Goal: Book appointment/travel/reservation

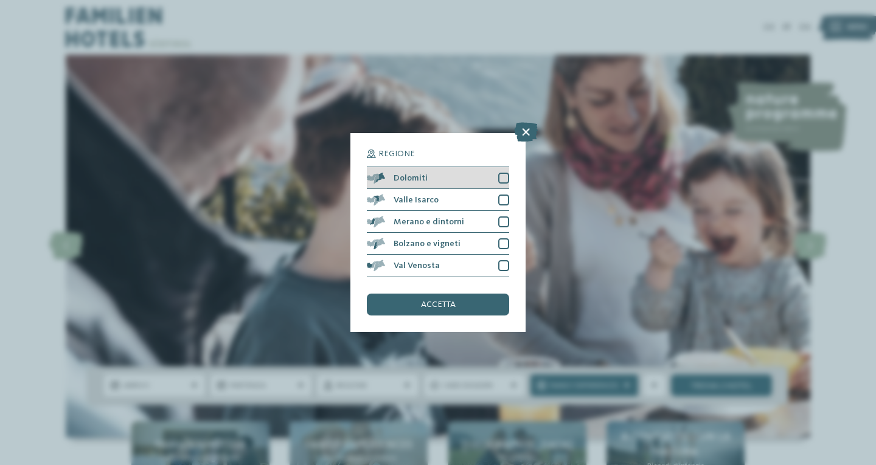
click at [437, 175] on div "Dolomiti" at bounding box center [438, 178] width 142 height 22
click at [438, 301] on span "accetta" at bounding box center [438, 305] width 35 height 9
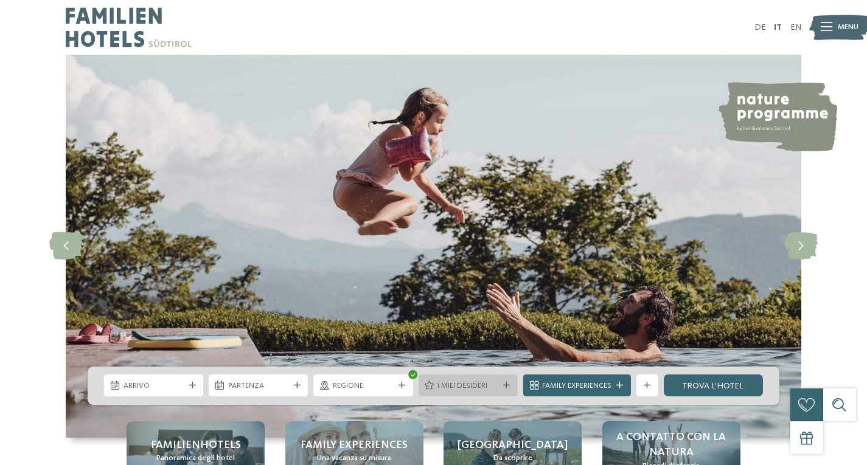
click at [458, 389] on span "I miei desideri" at bounding box center [467, 386] width 61 height 11
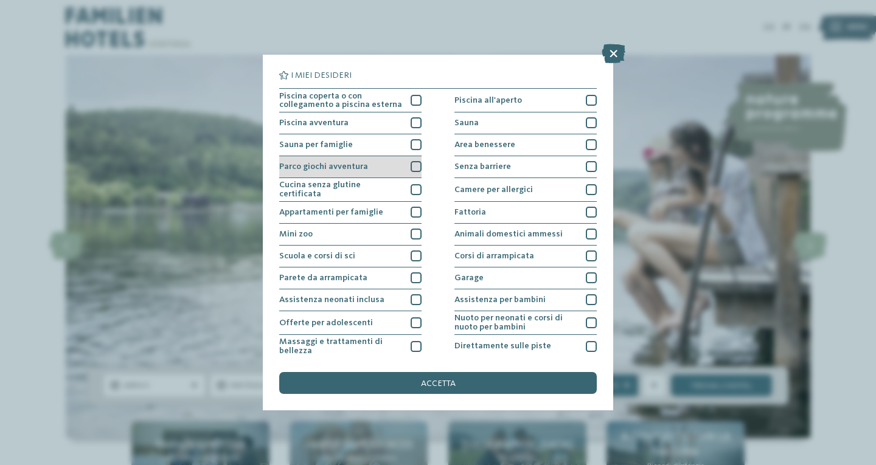
click at [411, 167] on div at bounding box center [416, 166] width 11 height 11
click at [413, 167] on icon at bounding box center [416, 167] width 7 height 7
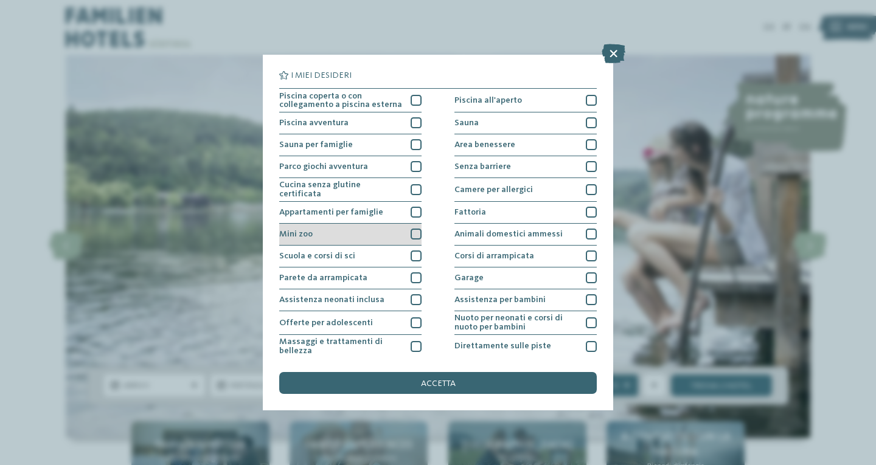
click at [417, 234] on div at bounding box center [416, 234] width 11 height 11
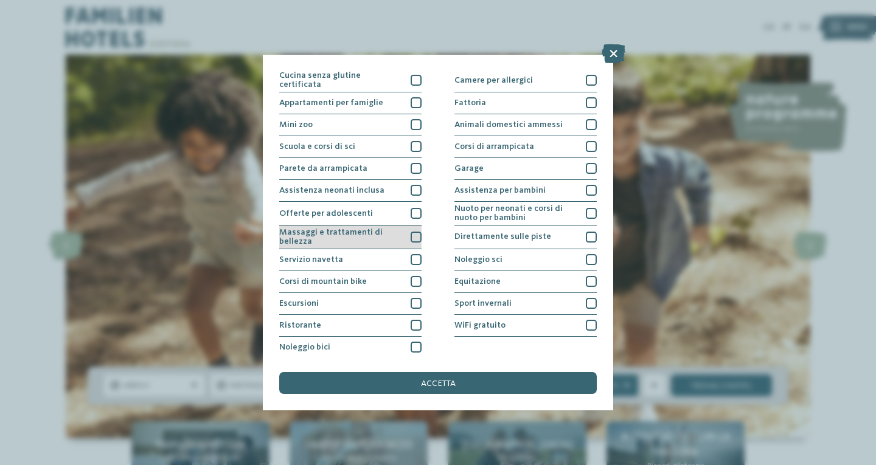
scroll to position [111, 0]
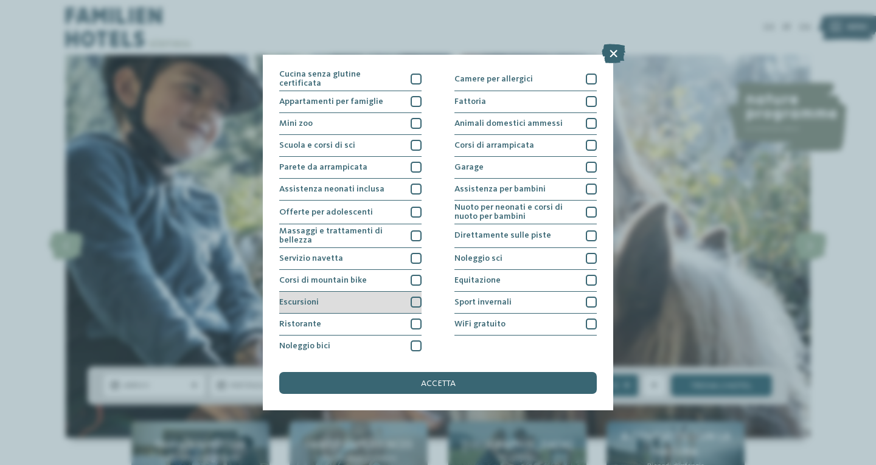
click at [414, 298] on div at bounding box center [416, 302] width 11 height 11
click at [417, 319] on div at bounding box center [416, 324] width 11 height 11
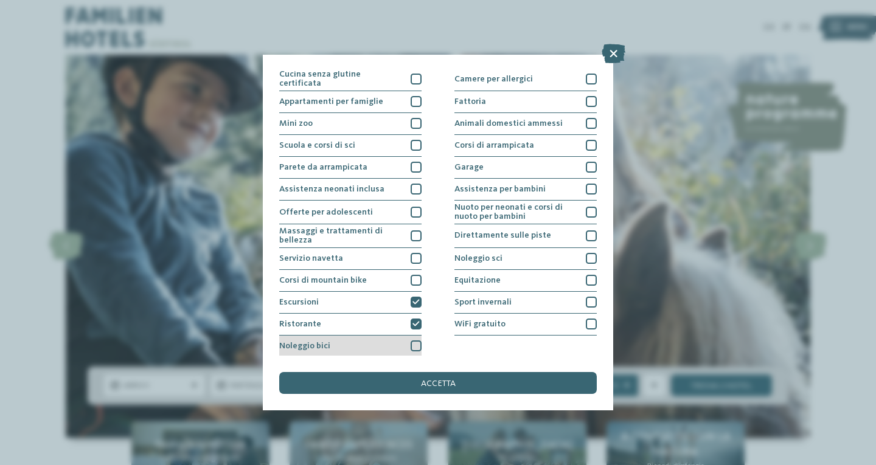
click at [415, 337] on div "Noleggio bici" at bounding box center [350, 347] width 142 height 22
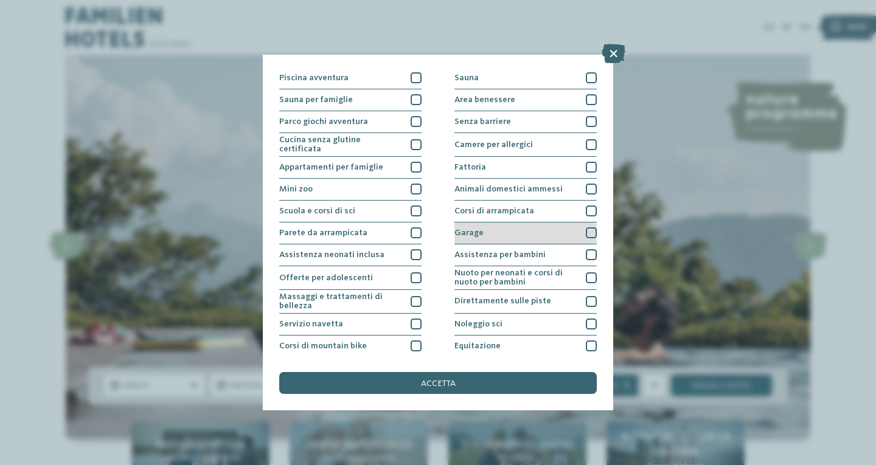
scroll to position [44, 0]
click at [565, 234] on div "Garage" at bounding box center [526, 234] width 142 height 22
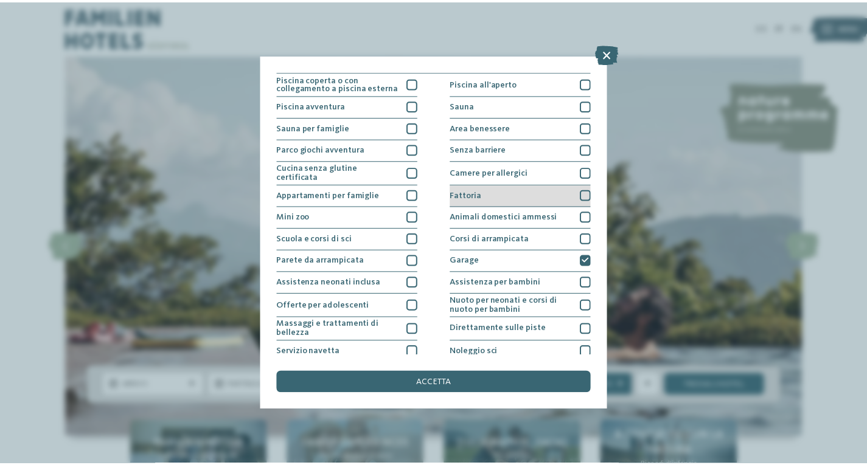
scroll to position [0, 0]
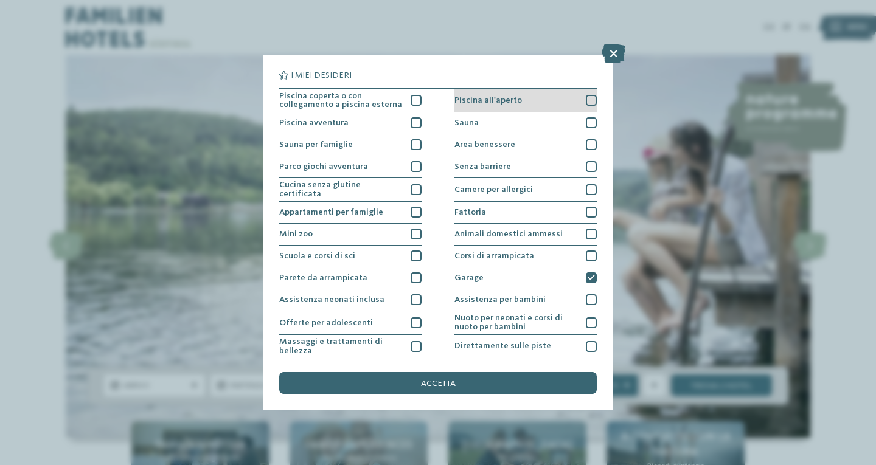
click at [580, 109] on div "Piscina all'aperto" at bounding box center [526, 101] width 142 height 24
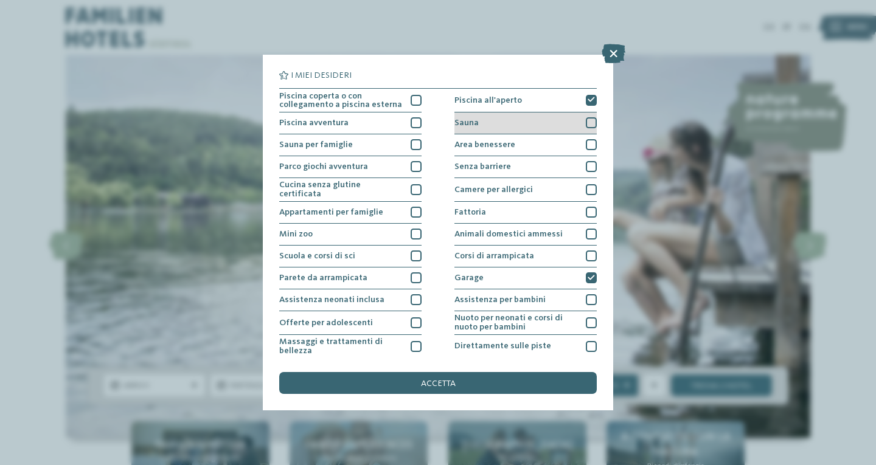
click at [583, 130] on div "Sauna" at bounding box center [526, 124] width 142 height 22
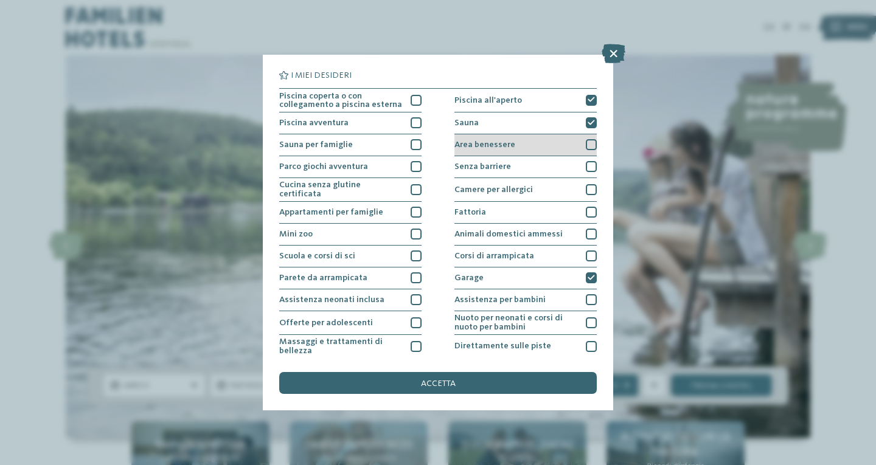
click at [587, 150] on div at bounding box center [591, 144] width 11 height 11
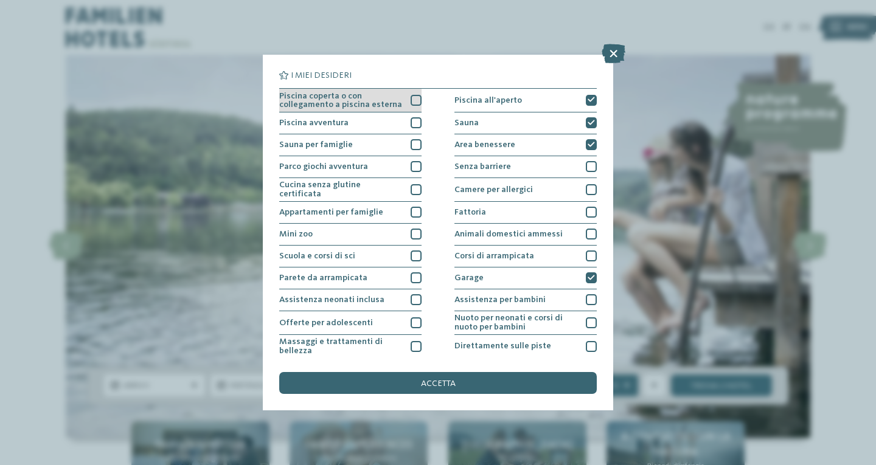
click at [387, 106] on span "Piscina coperta o con collegamento a piscina esterna" at bounding box center [341, 101] width 124 height 18
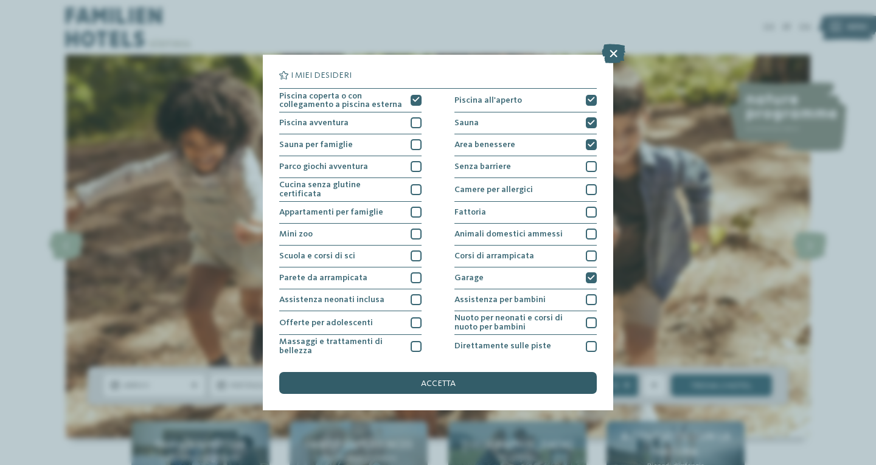
click at [467, 382] on div "accetta" at bounding box center [438, 383] width 318 height 22
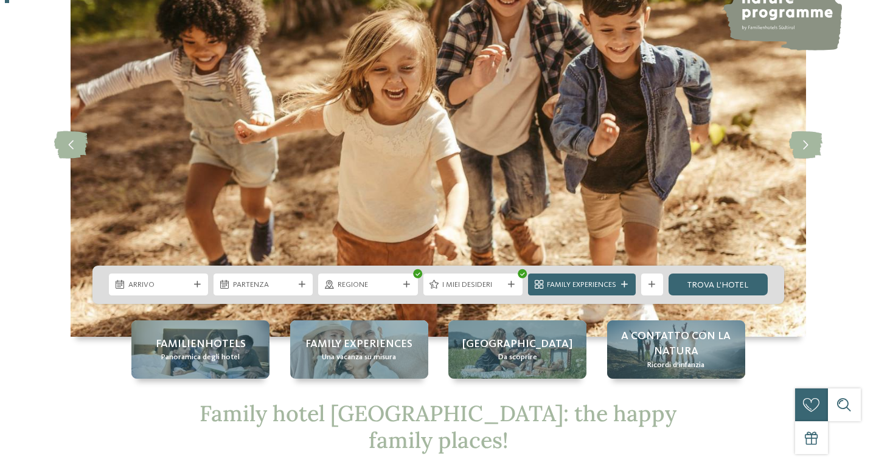
scroll to position [104, 0]
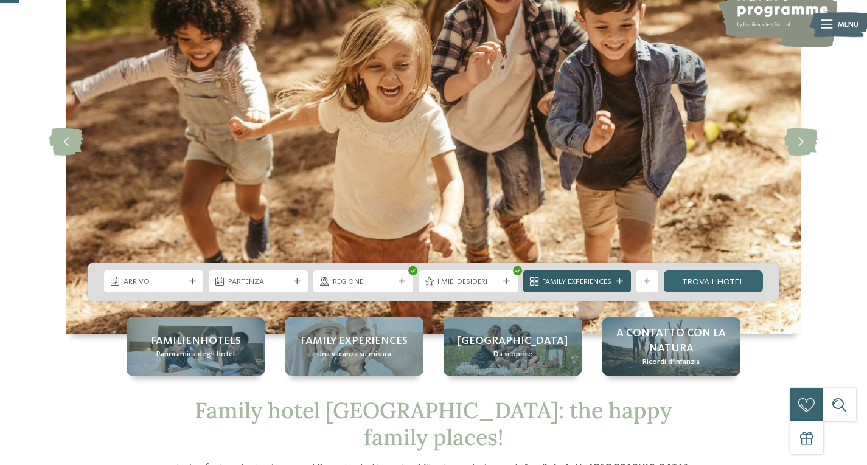
click at [579, 289] on div "Family Experiences" at bounding box center [577, 282] width 108 height 22
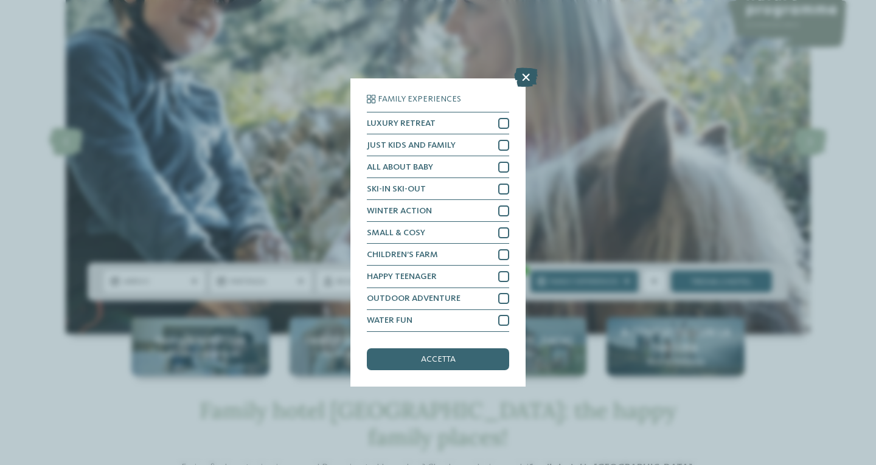
click at [529, 77] on icon at bounding box center [526, 77] width 24 height 19
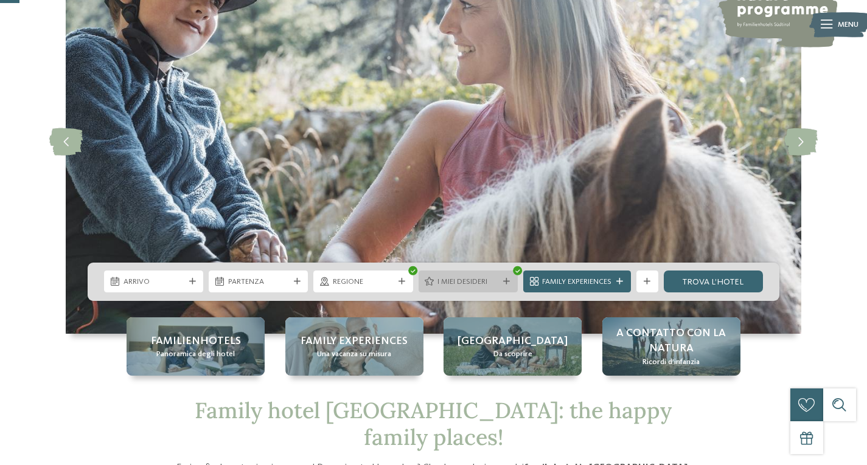
click at [487, 280] on span "I miei desideri" at bounding box center [467, 282] width 61 height 11
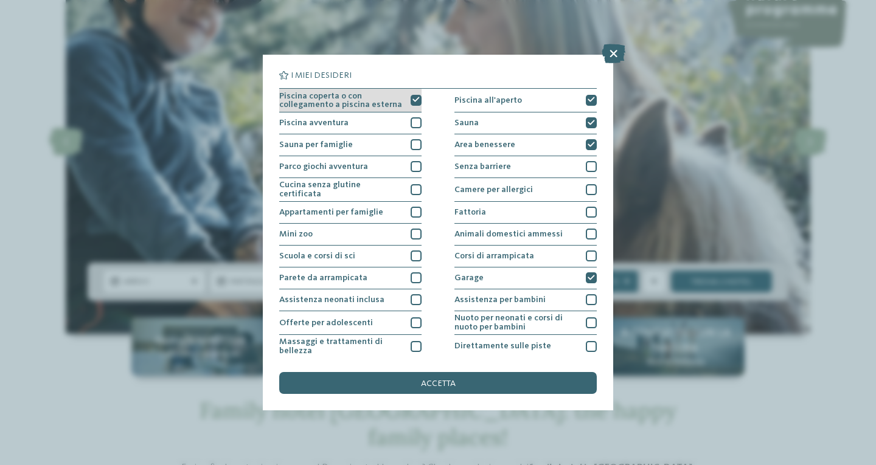
click at [401, 96] on div "Piscina coperta o con collegamento a piscina esterna" at bounding box center [350, 101] width 142 height 24
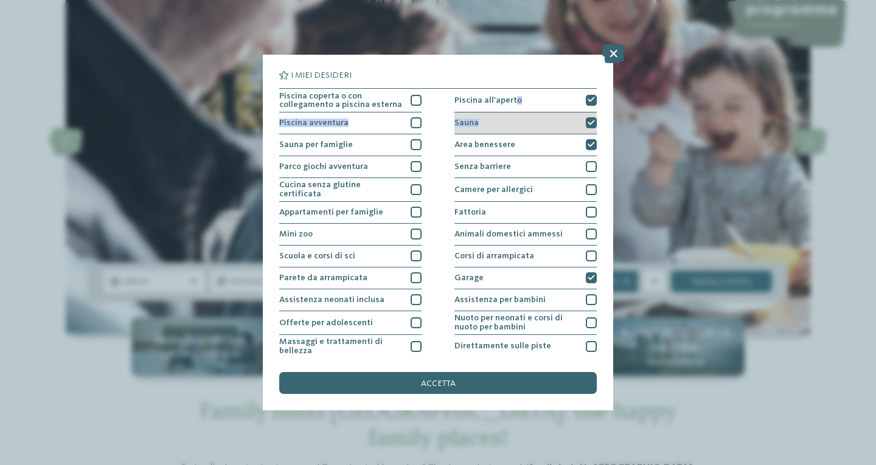
drag, startPoint x: 511, startPoint y: 102, endPoint x: 521, endPoint y: 131, distance: 31.4
click at [521, 131] on div "Piscina coperta o con collegamento a piscina esterna Piscina all'aperto Piscina…" at bounding box center [438, 278] width 318 height 380
click at [521, 131] on div "Sauna" at bounding box center [526, 124] width 142 height 22
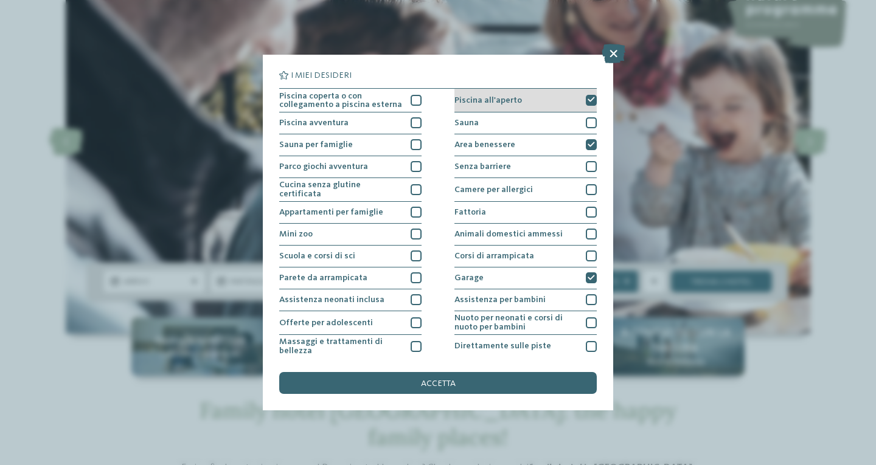
click at [515, 90] on div "Piscina all'aperto" at bounding box center [526, 101] width 142 height 24
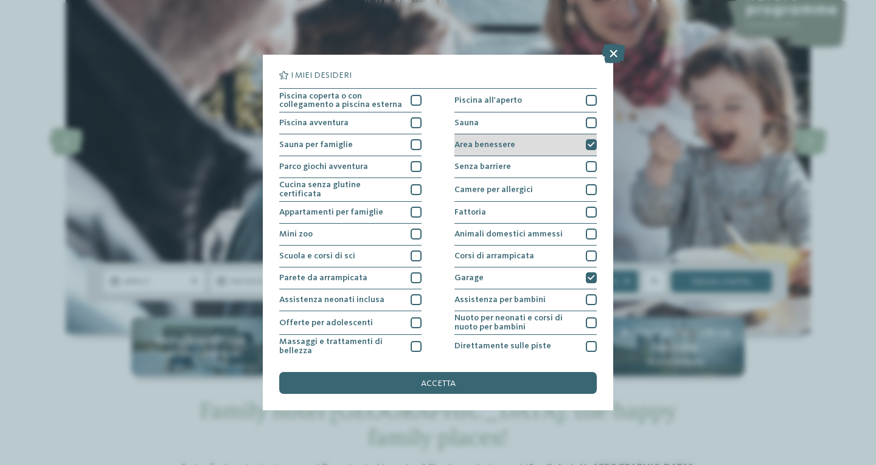
click at [519, 145] on div "Area benessere" at bounding box center [526, 145] width 142 height 22
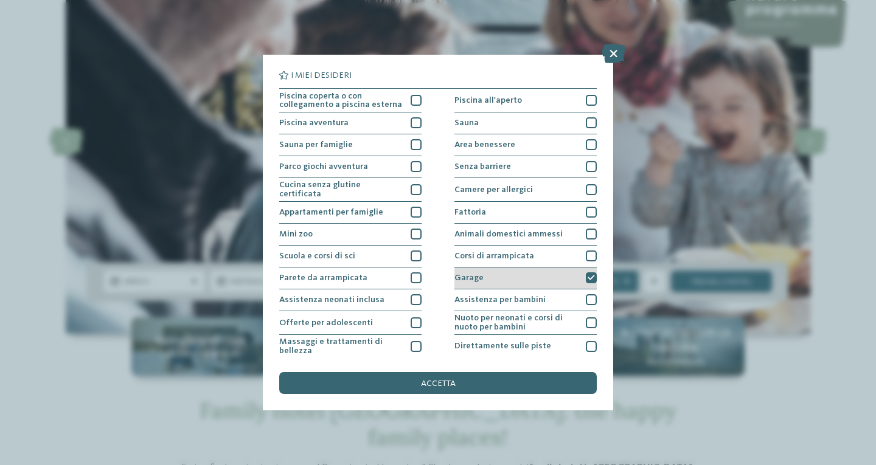
click at [528, 277] on div "Garage" at bounding box center [526, 279] width 142 height 22
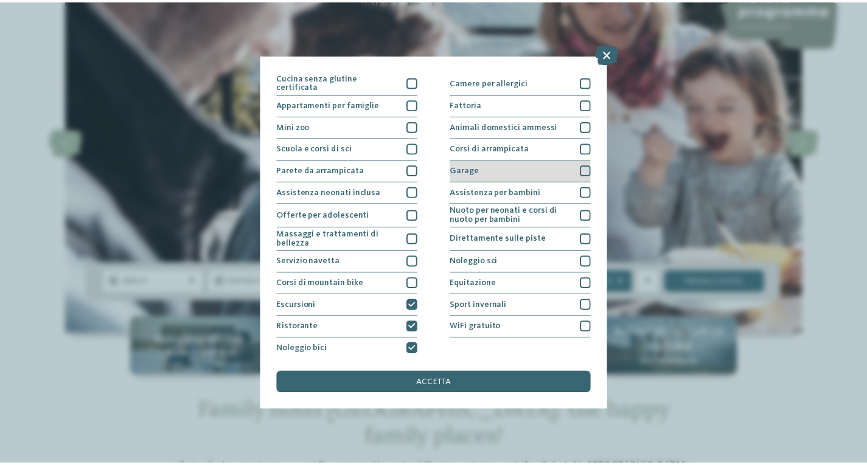
scroll to position [111, 0]
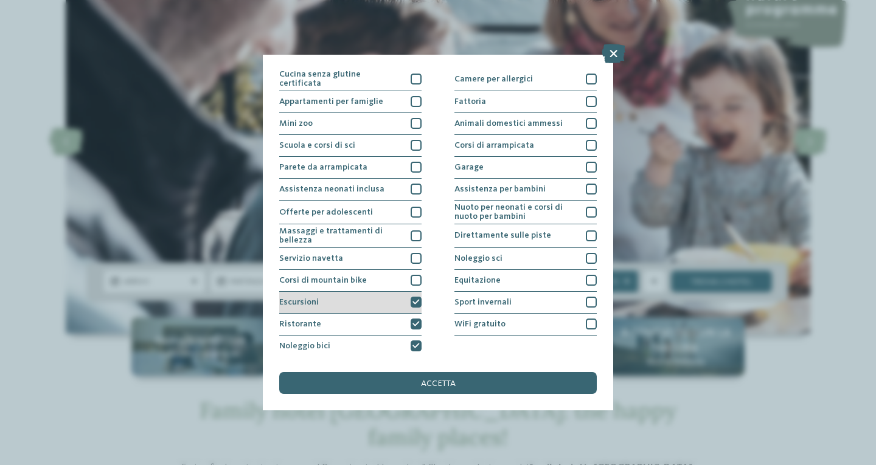
click at [364, 301] on div "Escursioni" at bounding box center [350, 303] width 142 height 22
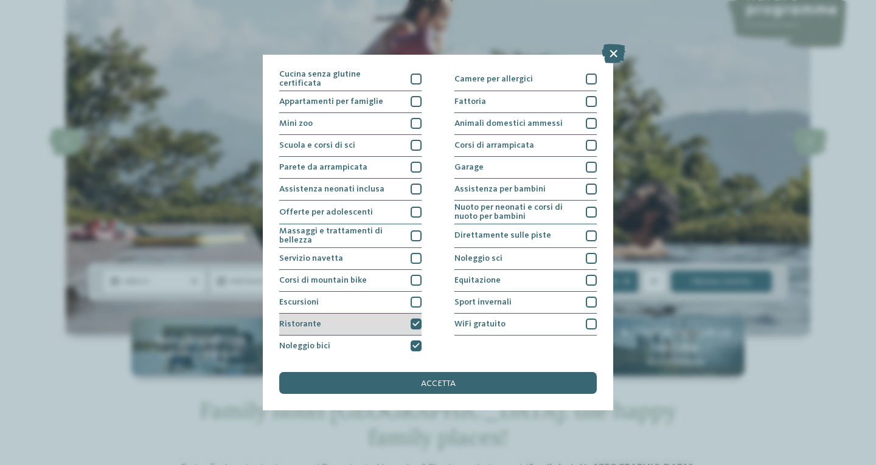
click at [371, 323] on div "Ristorante" at bounding box center [350, 325] width 142 height 22
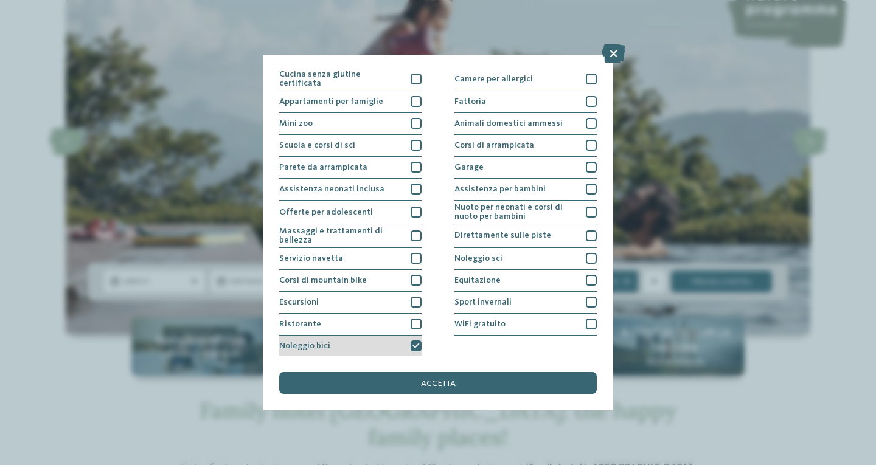
click at [379, 348] on div "Noleggio bici" at bounding box center [350, 347] width 142 height 22
click at [619, 47] on icon at bounding box center [614, 53] width 24 height 19
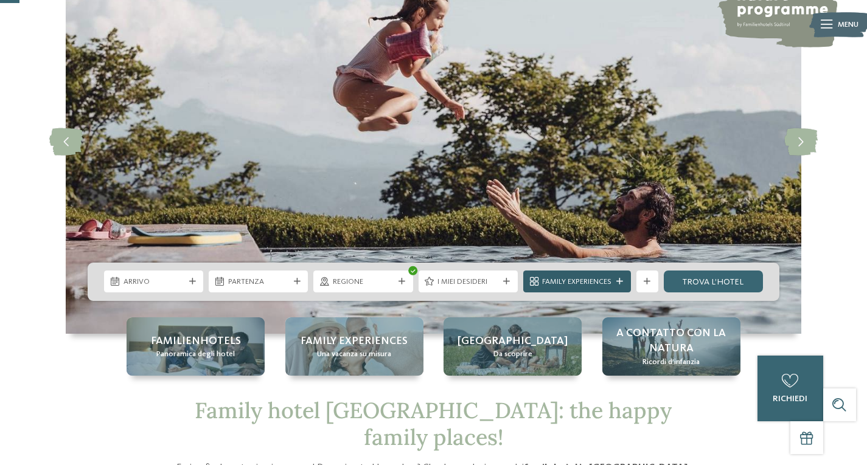
click at [580, 278] on span "Family Experiences" at bounding box center [576, 282] width 69 height 11
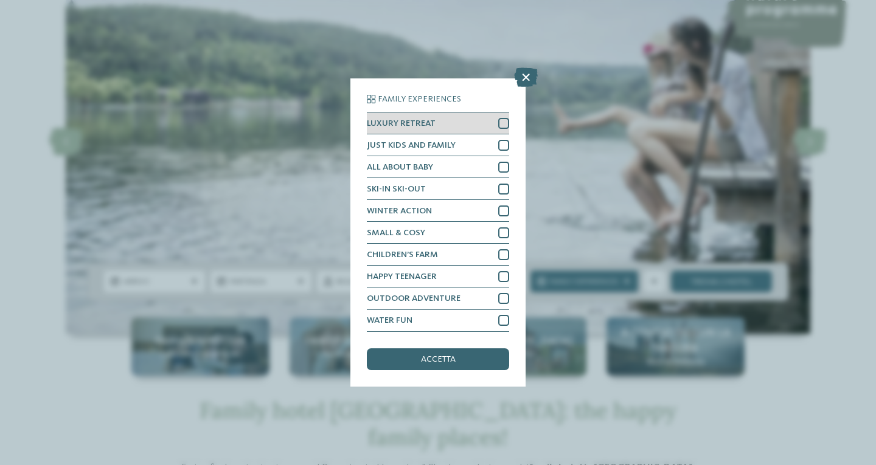
click at [495, 120] on div "LUXURY RETREAT" at bounding box center [438, 124] width 142 height 22
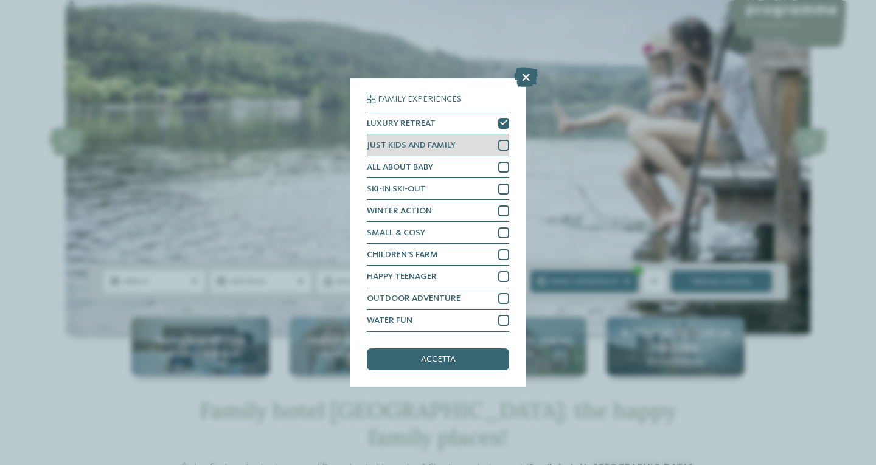
click at [500, 142] on div at bounding box center [503, 145] width 11 height 11
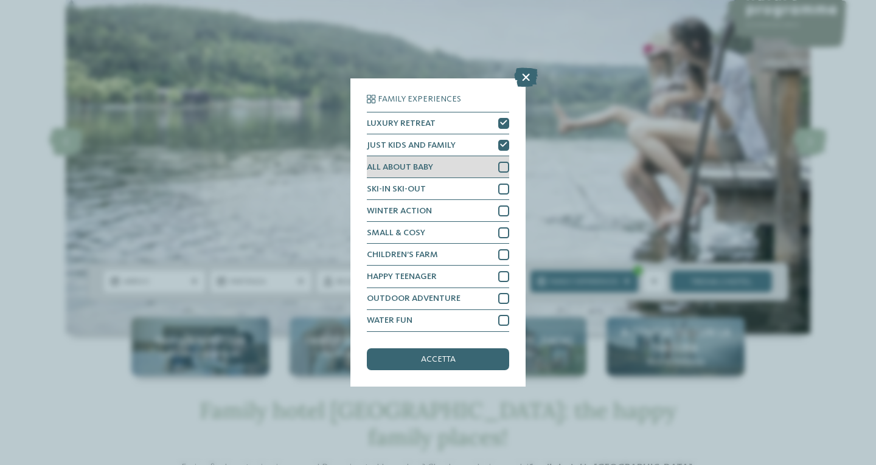
click at [504, 161] on div "ALL ABOUT BABY" at bounding box center [438, 167] width 142 height 22
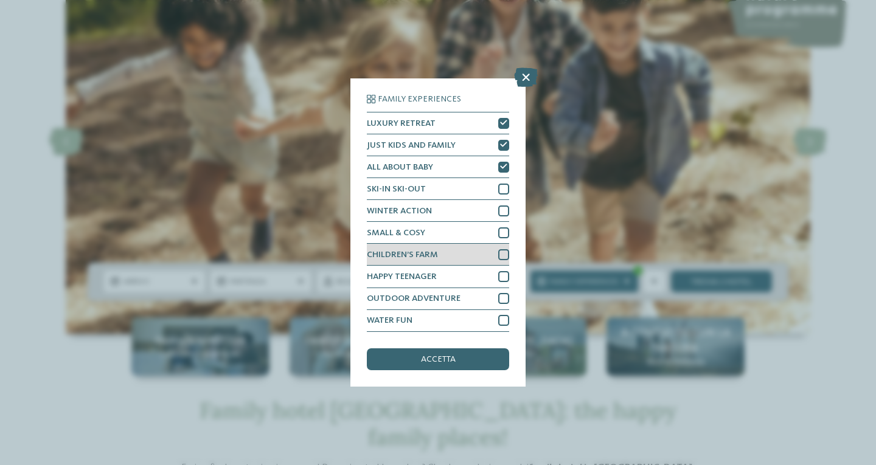
click at [502, 252] on div at bounding box center [503, 254] width 11 height 11
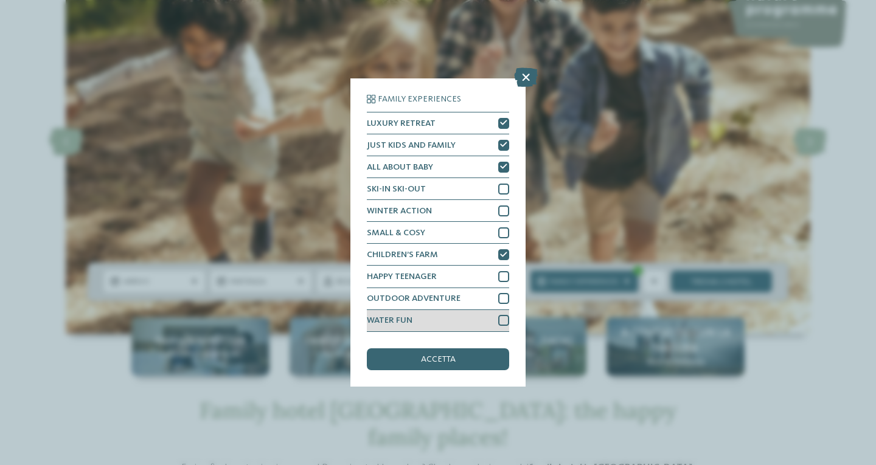
click at [492, 321] on div "WATER FUN" at bounding box center [438, 321] width 142 height 22
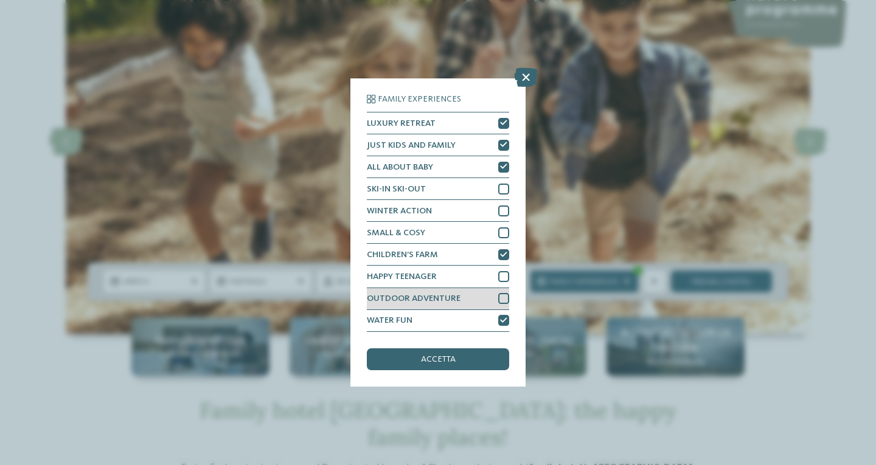
click at [502, 304] on div "OUTDOOR ADVENTURE" at bounding box center [438, 299] width 142 height 22
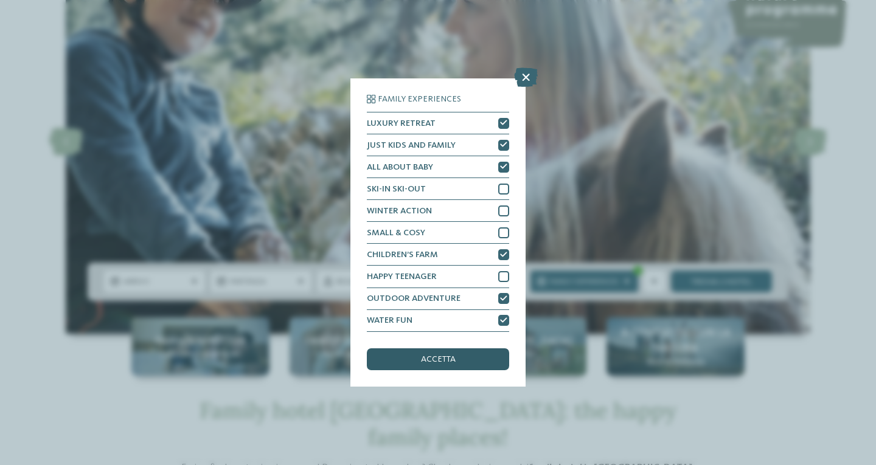
click at [479, 361] on div "accetta" at bounding box center [438, 360] width 142 height 22
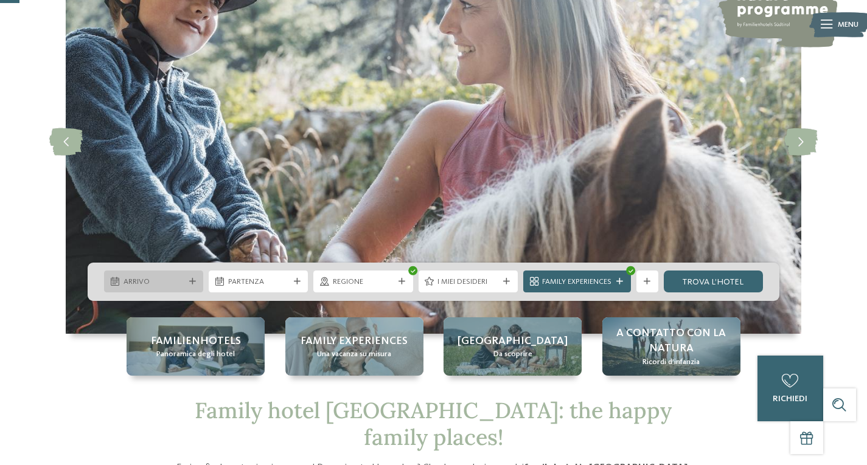
click at [132, 281] on span "Arrivo" at bounding box center [154, 282] width 61 height 11
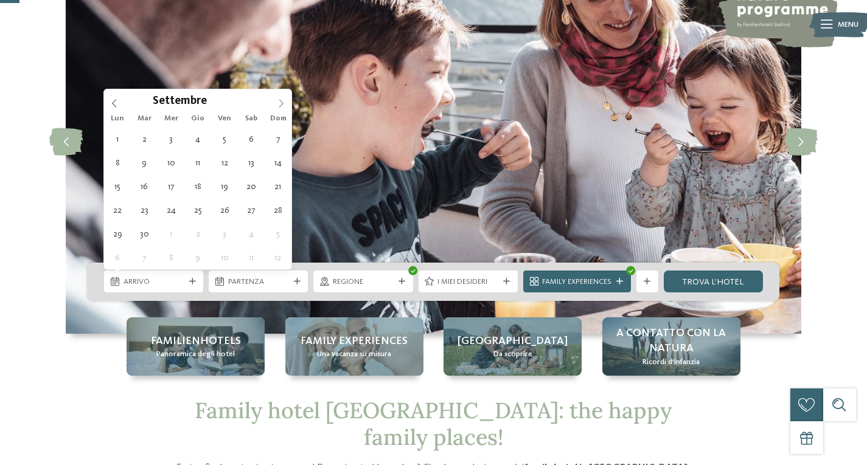
click at [279, 105] on icon at bounding box center [281, 103] width 9 height 9
type div "12.09.2025"
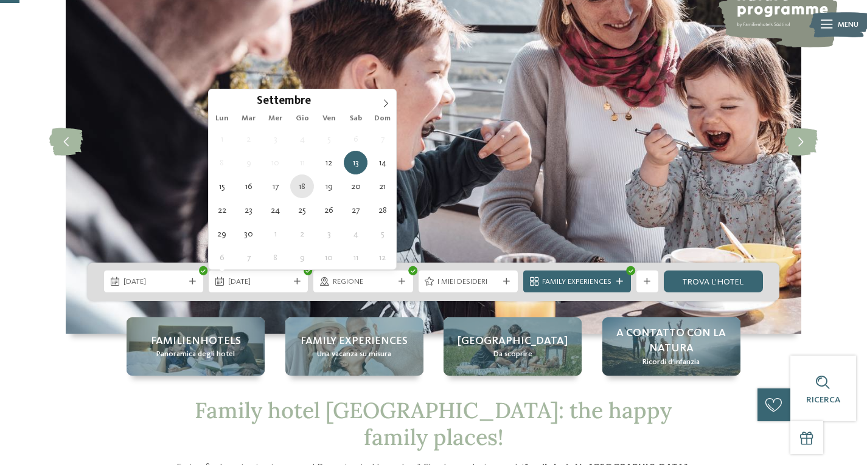
type div "18.09.2025"
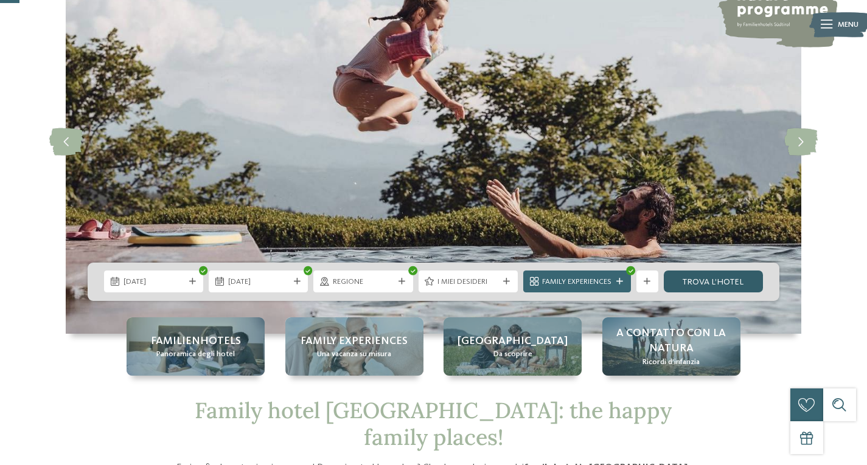
click at [703, 288] on link "trova l’hotel" at bounding box center [713, 282] width 99 height 22
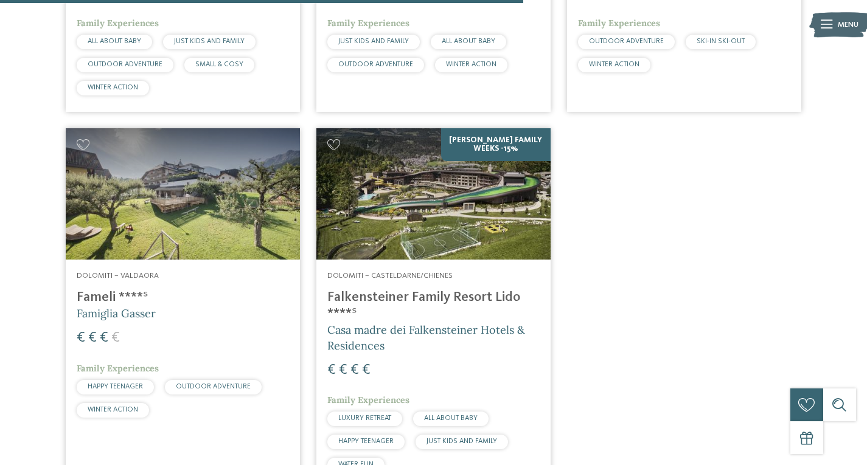
scroll to position [1035, 0]
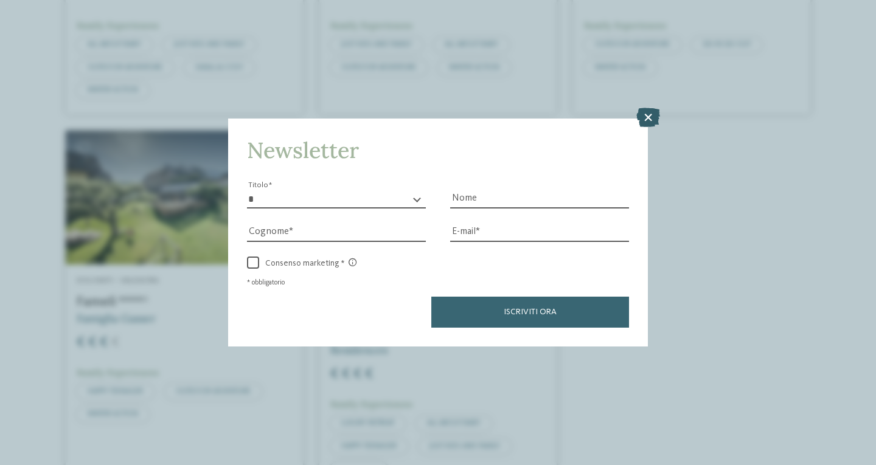
click at [653, 113] on icon at bounding box center [648, 117] width 24 height 19
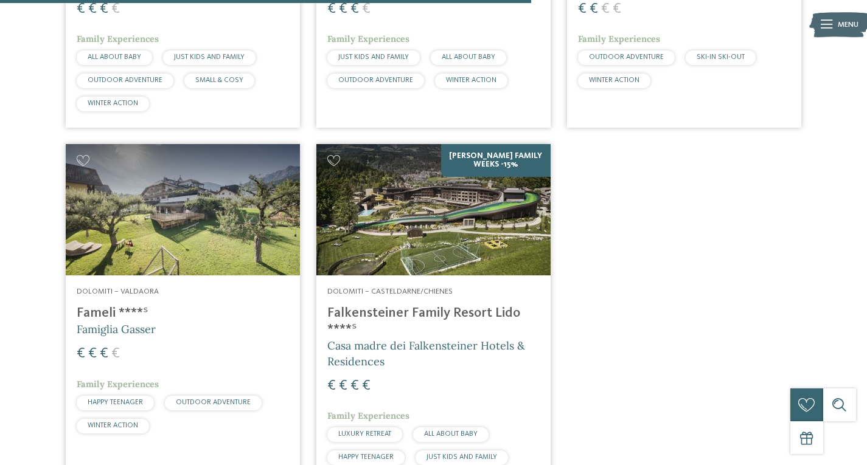
scroll to position [1075, 0]
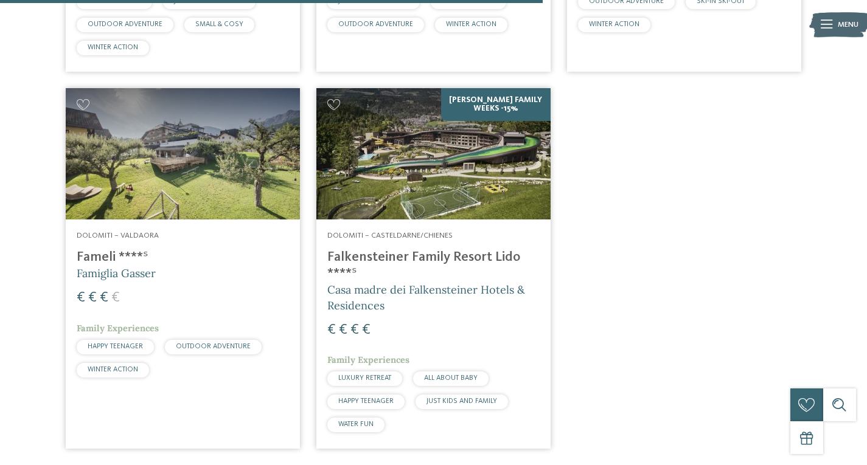
click at [414, 255] on h4 "Falkensteiner Family Resort Lido ****ˢ" at bounding box center [433, 265] width 212 height 33
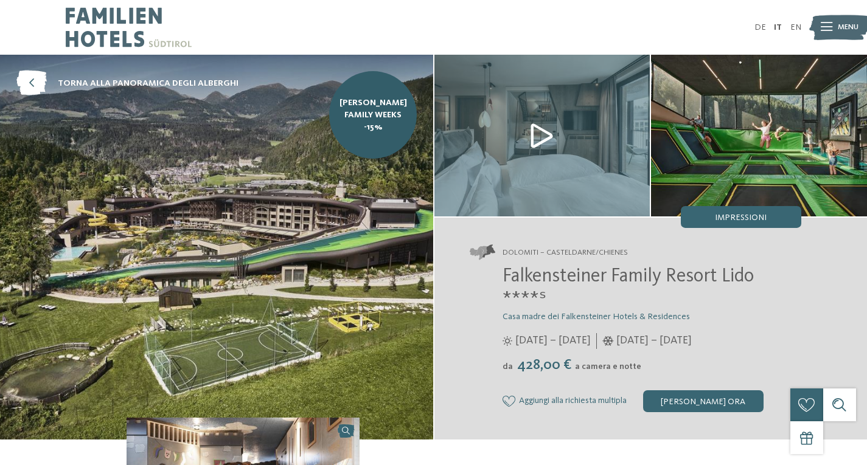
click at [422, 227] on img at bounding box center [216, 247] width 433 height 385
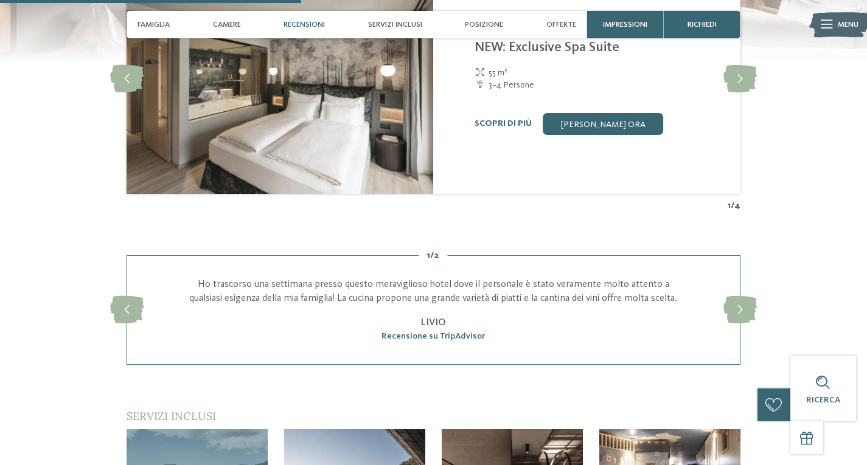
scroll to position [1320, 0]
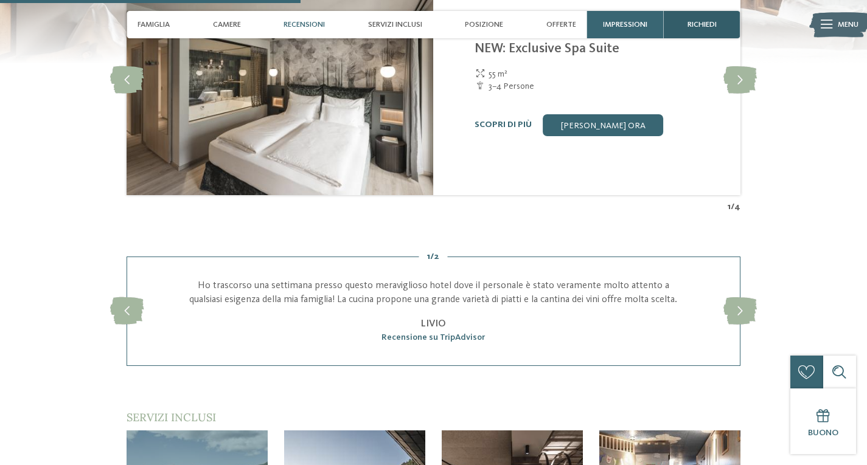
click at [716, 23] on span "richiedi" at bounding box center [702, 24] width 29 height 9
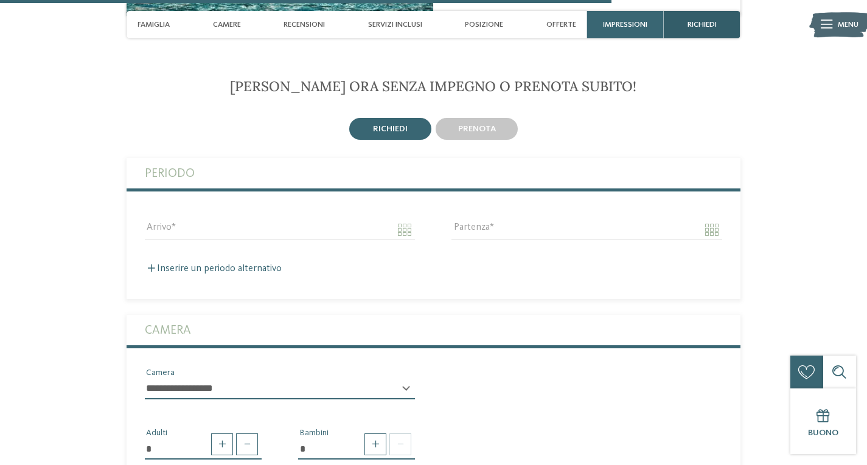
scroll to position [2684, 0]
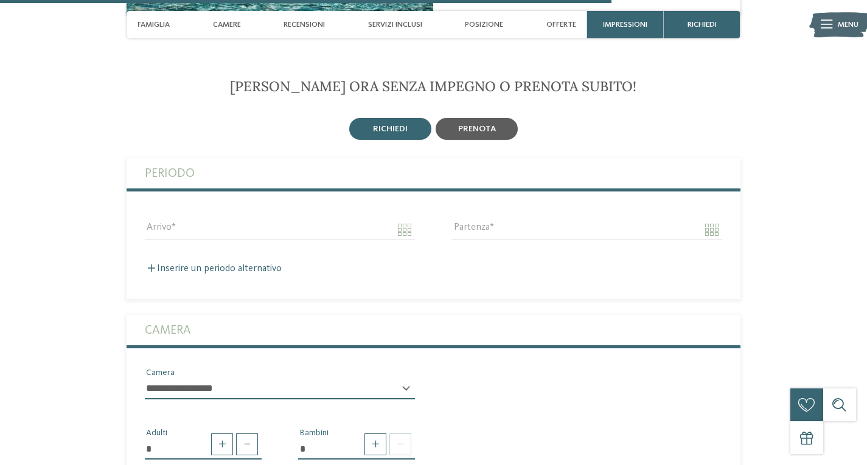
click at [455, 118] on div "prenota" at bounding box center [477, 129] width 82 height 22
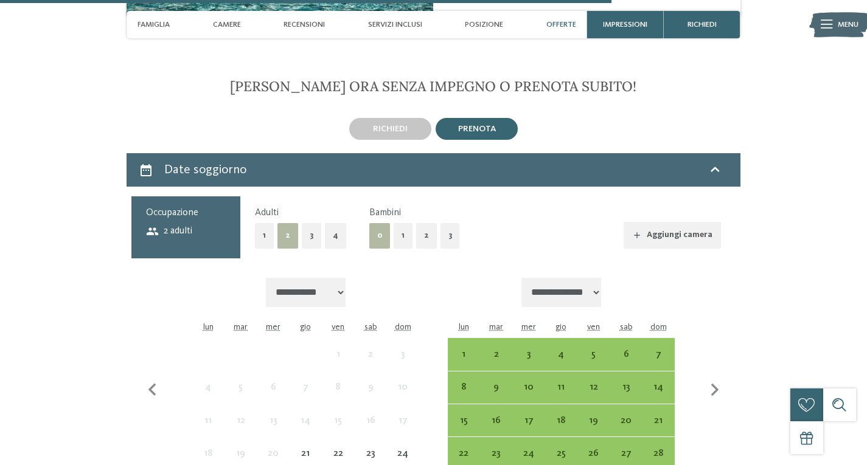
click at [397, 225] on button "1" at bounding box center [403, 235] width 19 height 25
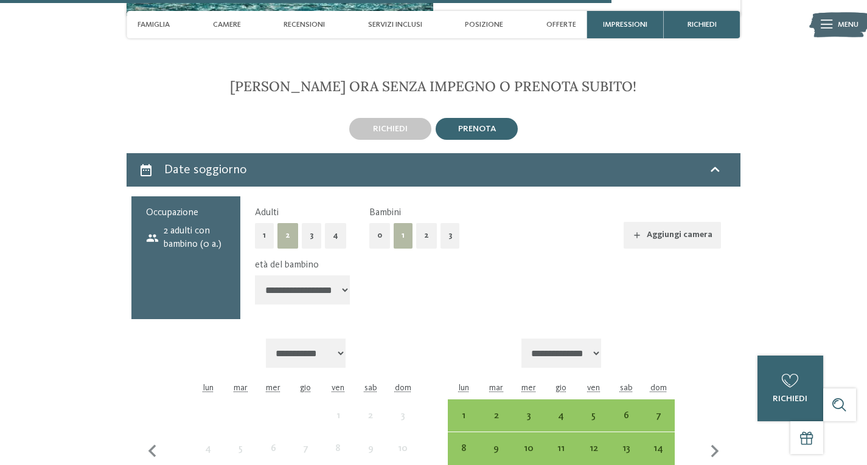
click at [301, 282] on select "**********" at bounding box center [302, 290] width 95 height 29
select select "*"
click at [255, 276] on select "**********" at bounding box center [302, 290] width 95 height 29
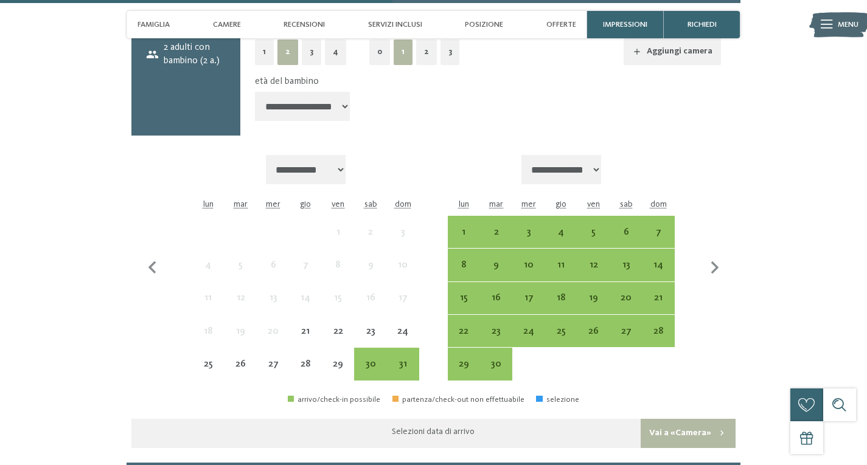
scroll to position [2869, 0]
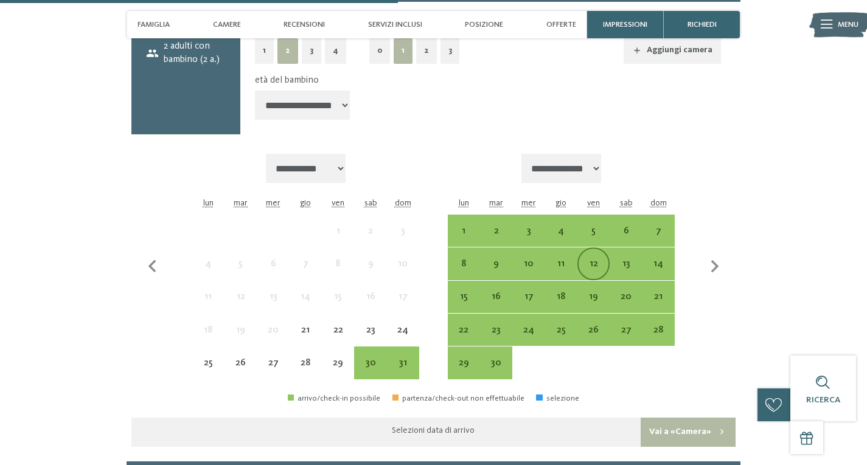
click at [599, 249] on div "12" at bounding box center [594, 264] width 30 height 30
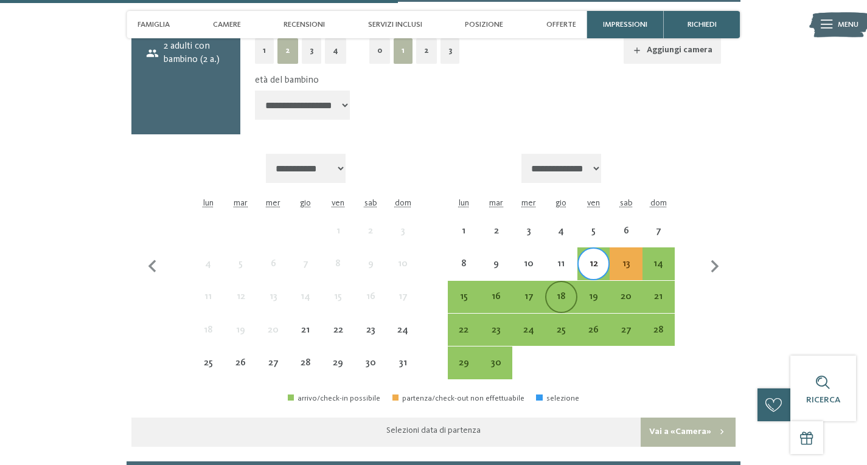
click at [570, 292] on div "18" at bounding box center [561, 307] width 30 height 30
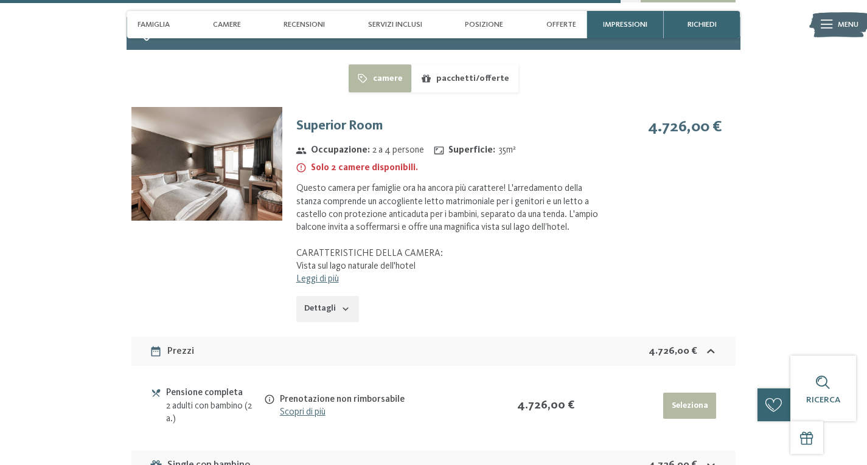
scroll to position [3315, 0]
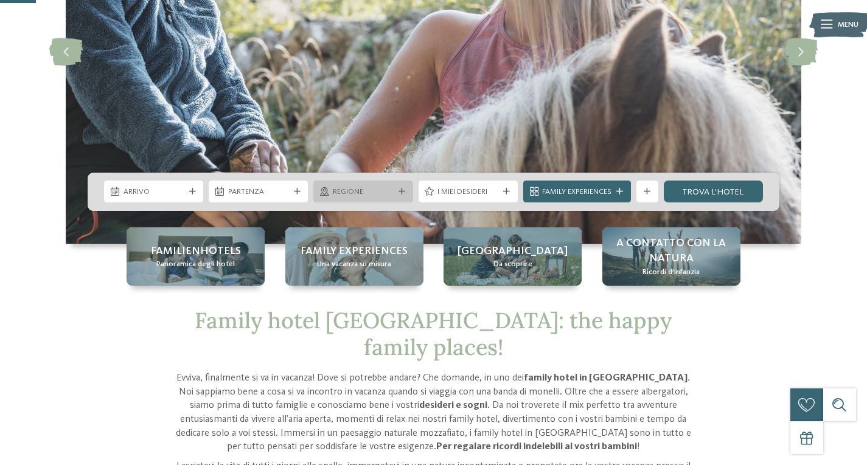
click at [364, 183] on div "Regione" at bounding box center [362, 192] width 99 height 22
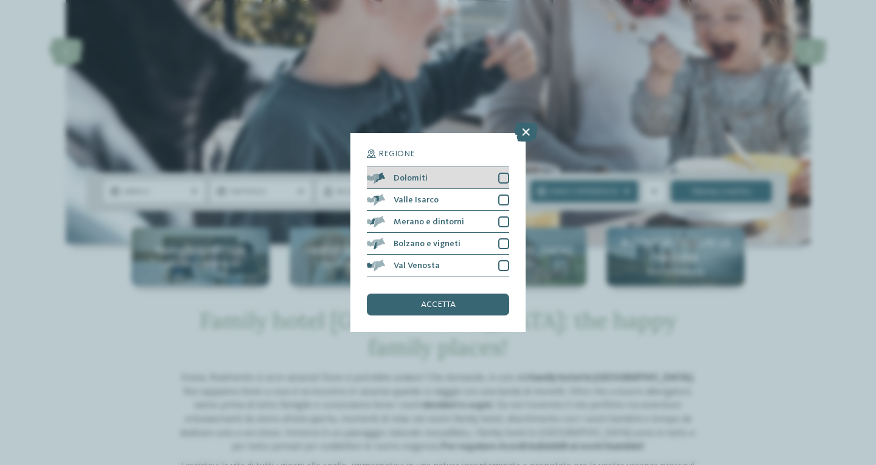
click at [490, 179] on div "Dolomiti" at bounding box center [438, 178] width 142 height 22
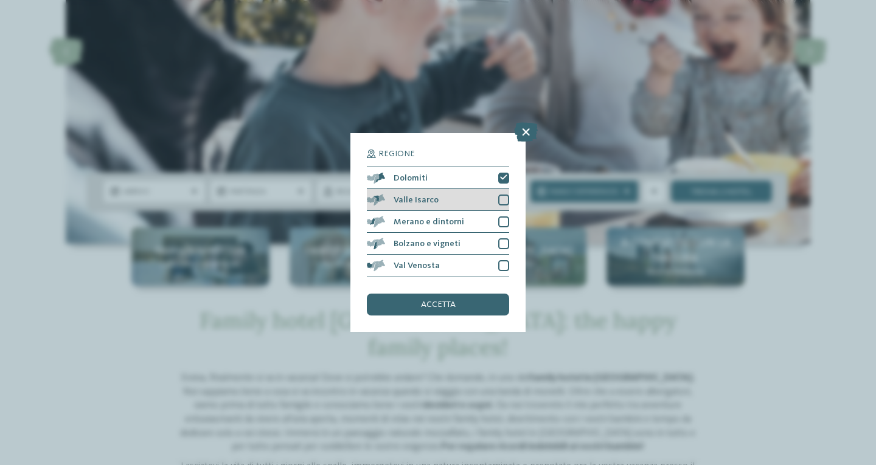
click at [507, 201] on div at bounding box center [503, 200] width 11 height 11
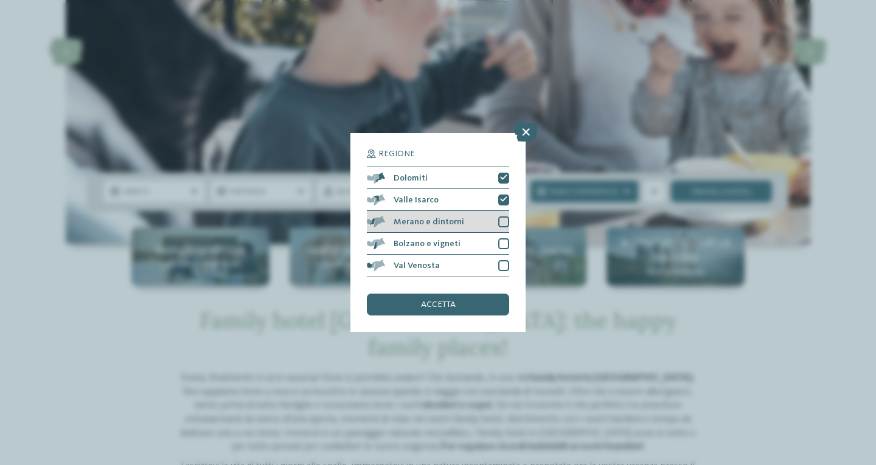
click at [509, 228] on div "Merano e dintorni" at bounding box center [438, 222] width 142 height 22
click at [506, 240] on div at bounding box center [503, 244] width 11 height 11
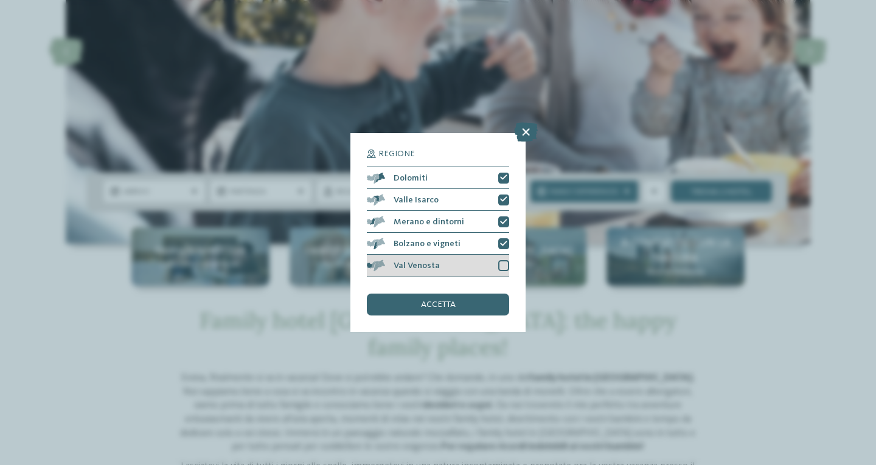
click at [502, 265] on div at bounding box center [503, 265] width 11 height 11
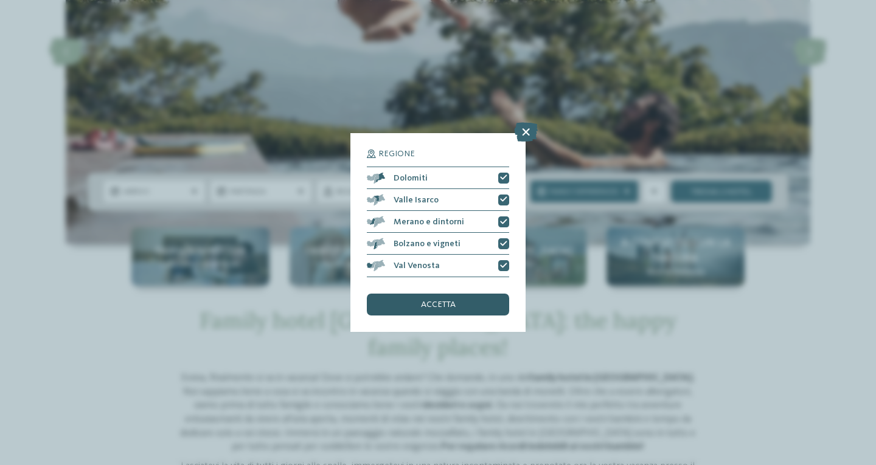
click at [488, 297] on div "accetta" at bounding box center [438, 305] width 142 height 22
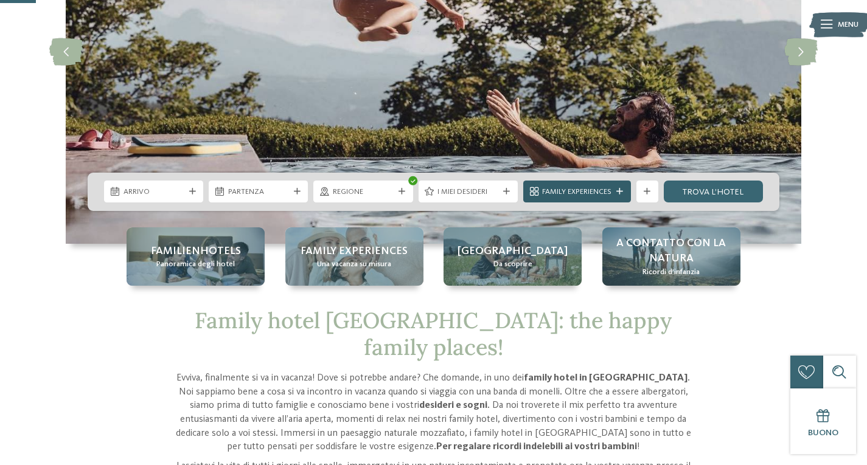
click at [578, 188] on span "Family Experiences" at bounding box center [576, 192] width 69 height 11
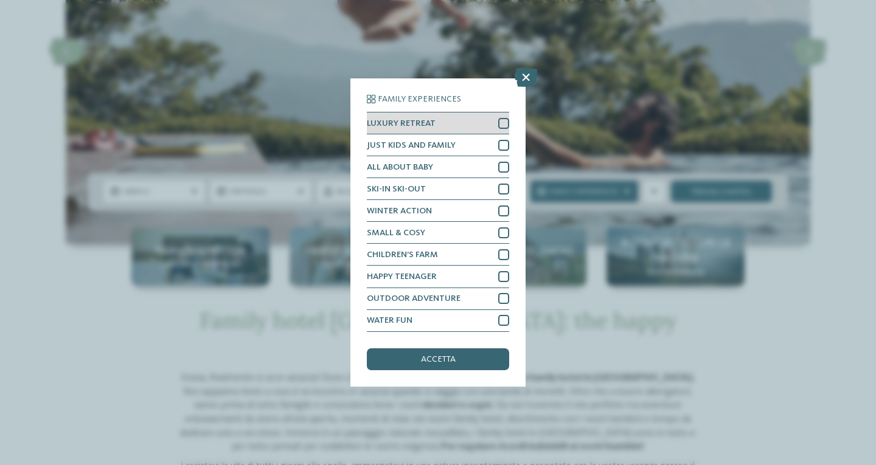
click at [493, 126] on div "LUXURY RETREAT" at bounding box center [438, 124] width 142 height 22
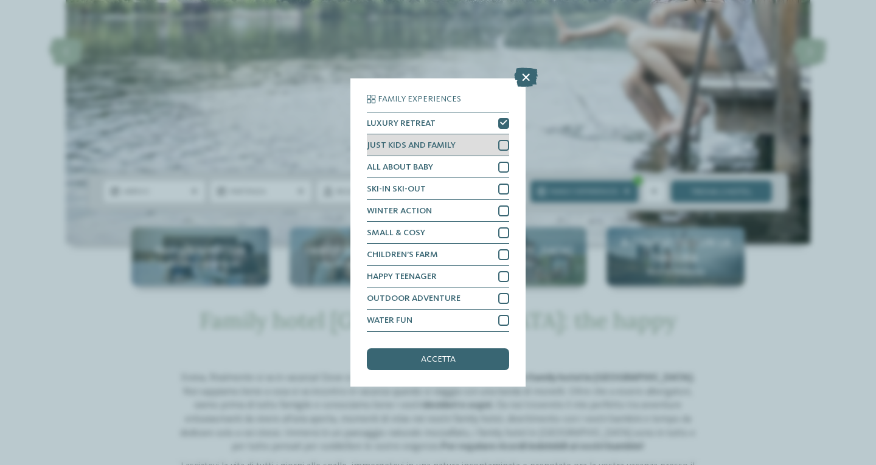
click at [502, 147] on div at bounding box center [503, 145] width 11 height 11
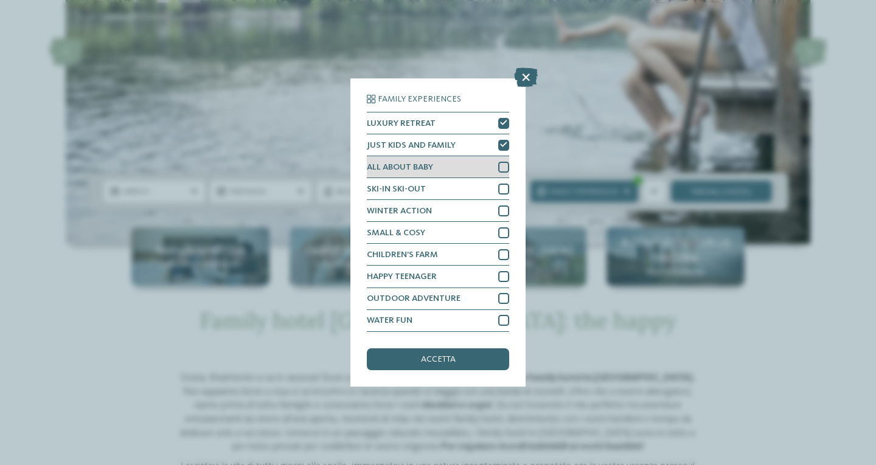
click at [505, 162] on div at bounding box center [503, 167] width 11 height 11
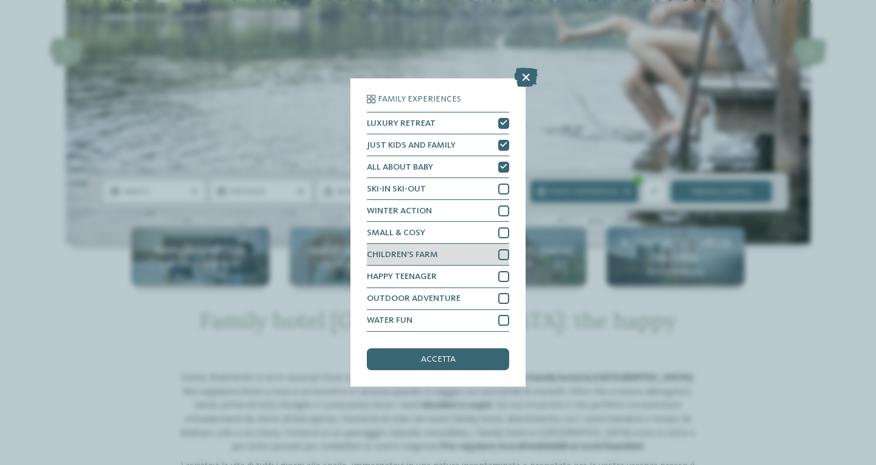
click at [501, 254] on div at bounding box center [503, 254] width 11 height 11
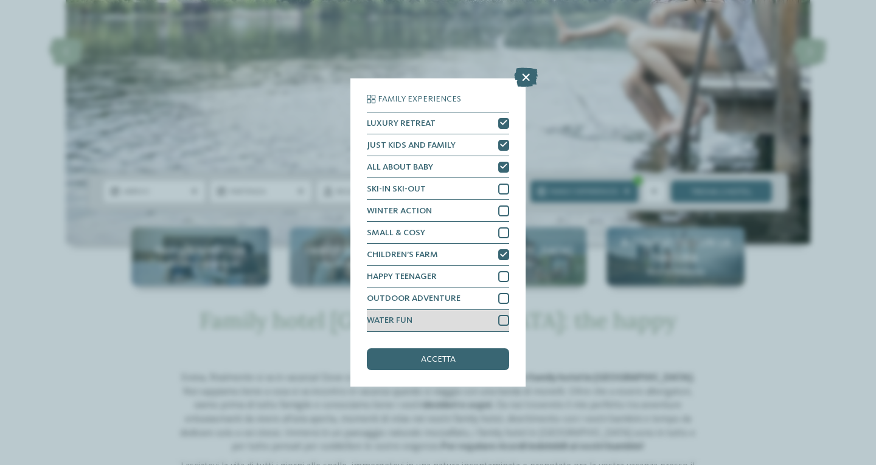
click at [503, 316] on div at bounding box center [503, 320] width 11 height 11
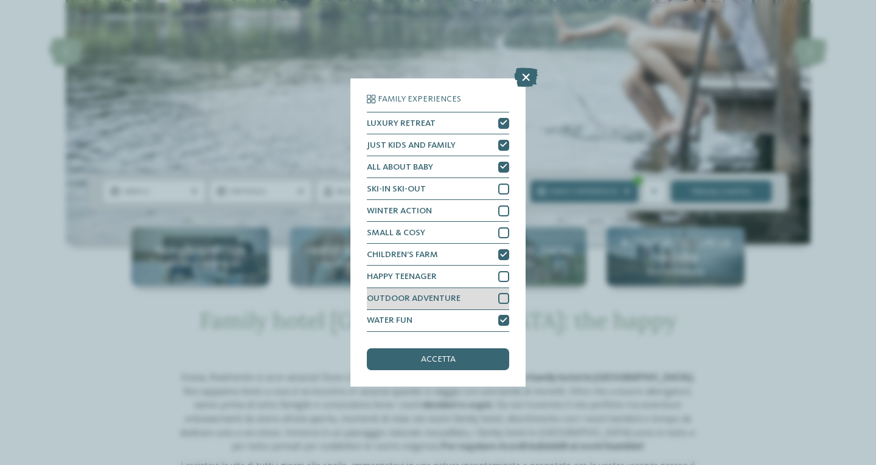
click at [502, 296] on div at bounding box center [503, 298] width 11 height 11
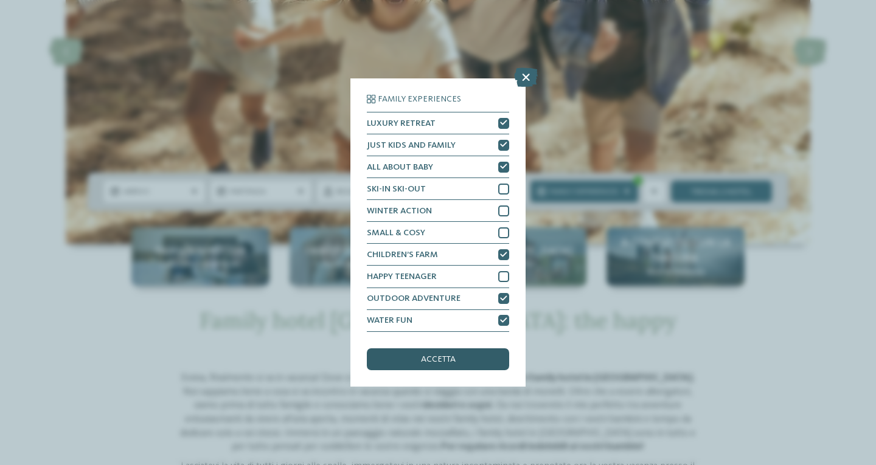
click at [483, 350] on div "accetta" at bounding box center [438, 360] width 142 height 22
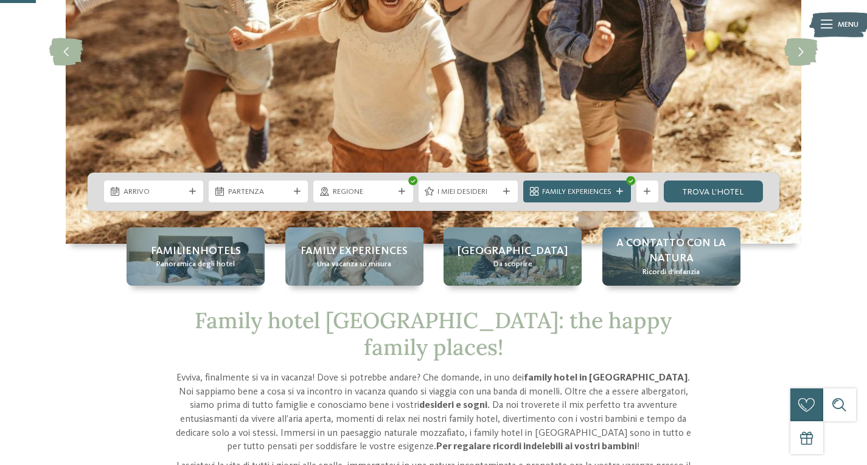
click at [204, 190] on div "Arrivo" at bounding box center [154, 192] width 105 height 22
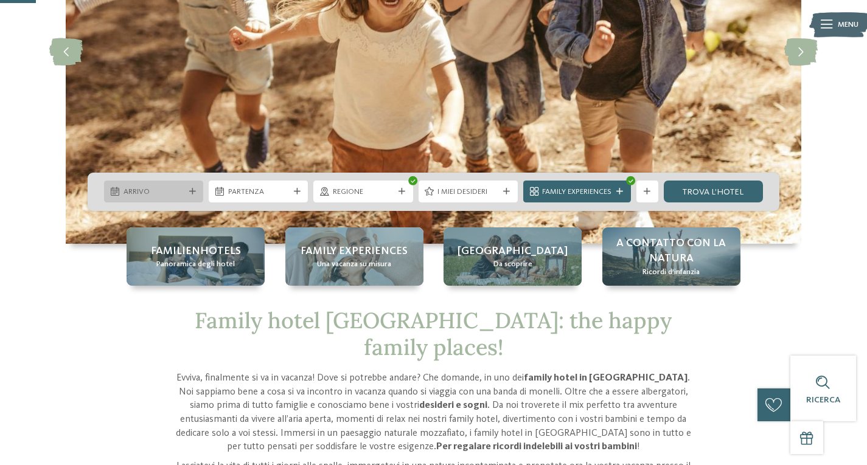
click at [198, 189] on div "Arrivo" at bounding box center [153, 192] width 99 height 22
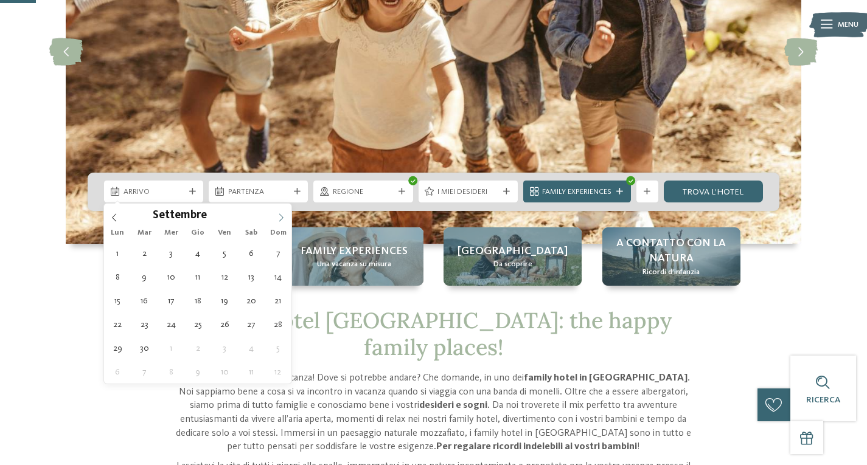
click at [280, 217] on icon at bounding box center [281, 218] width 9 height 9
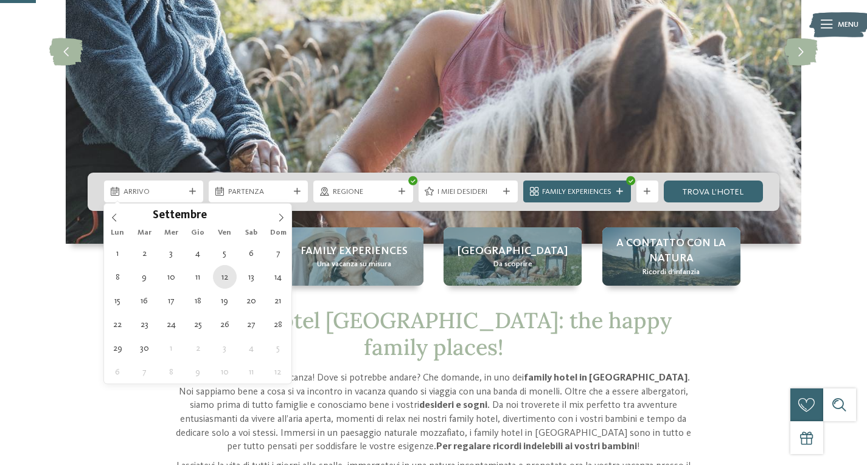
type div "12.09.2025"
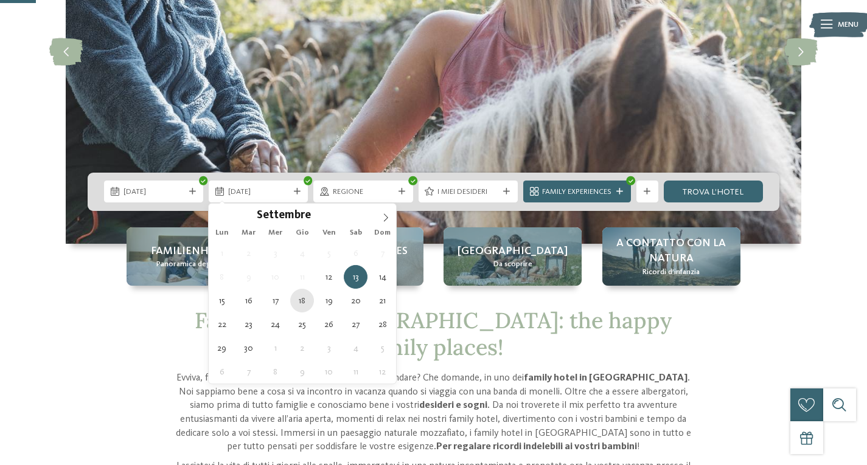
type div "18.09.2025"
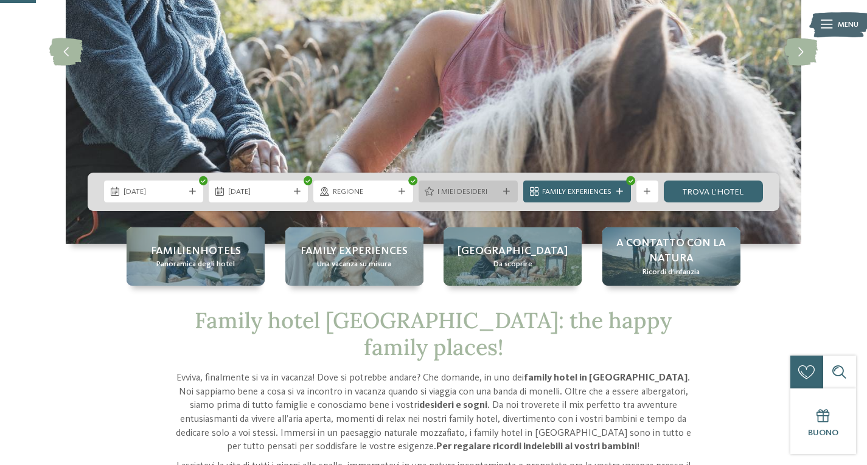
click at [464, 181] on div "I miei desideri" at bounding box center [468, 192] width 99 height 22
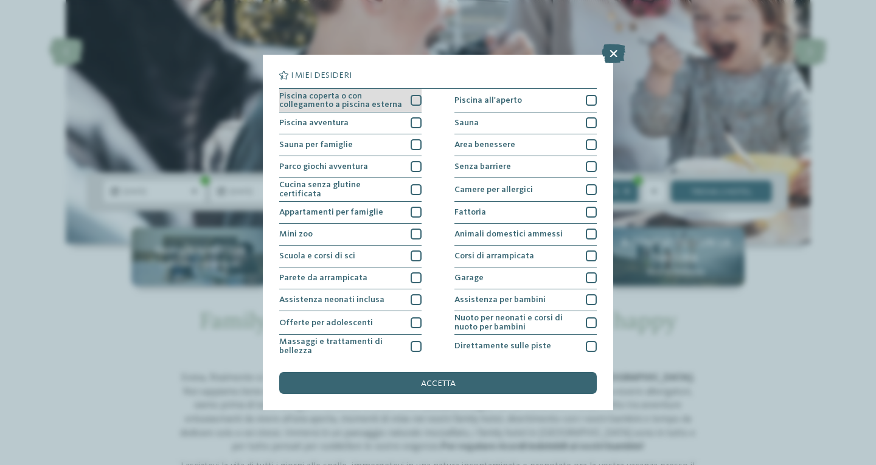
click at [391, 106] on span "Piscina coperta o con collegamento a piscina esterna" at bounding box center [341, 101] width 124 height 18
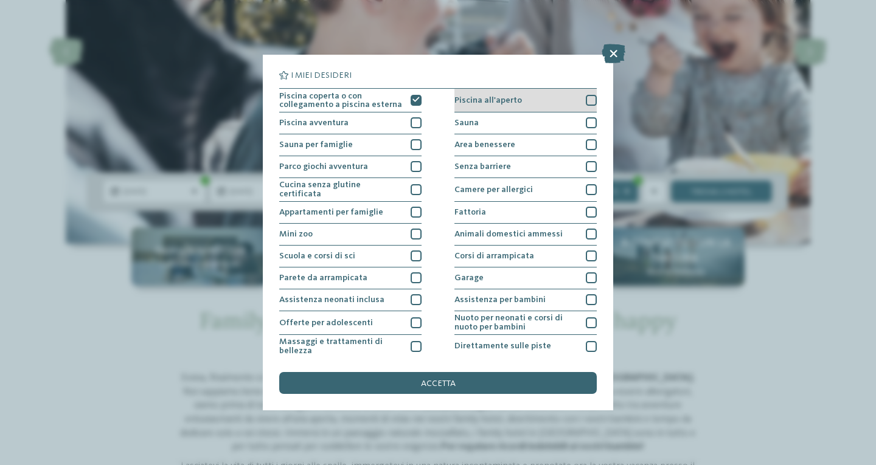
click at [467, 94] on div "Piscina all'aperto" at bounding box center [526, 101] width 142 height 24
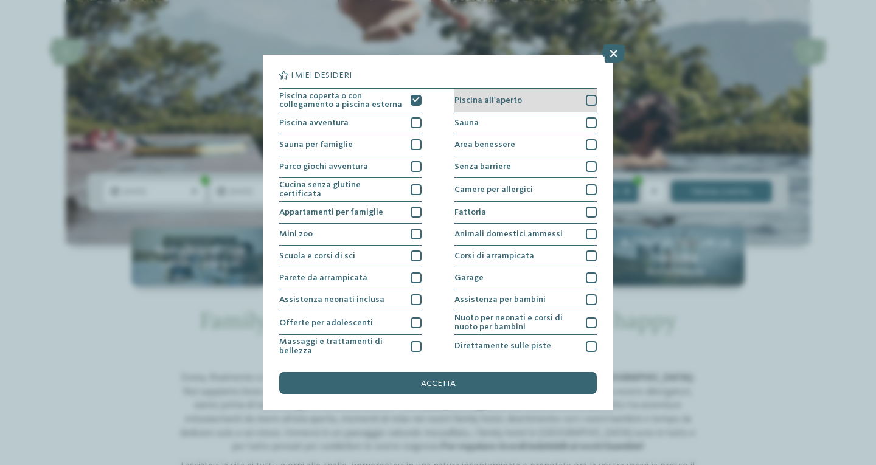
click at [511, 105] on div "Piscina all'aperto" at bounding box center [526, 101] width 142 height 24
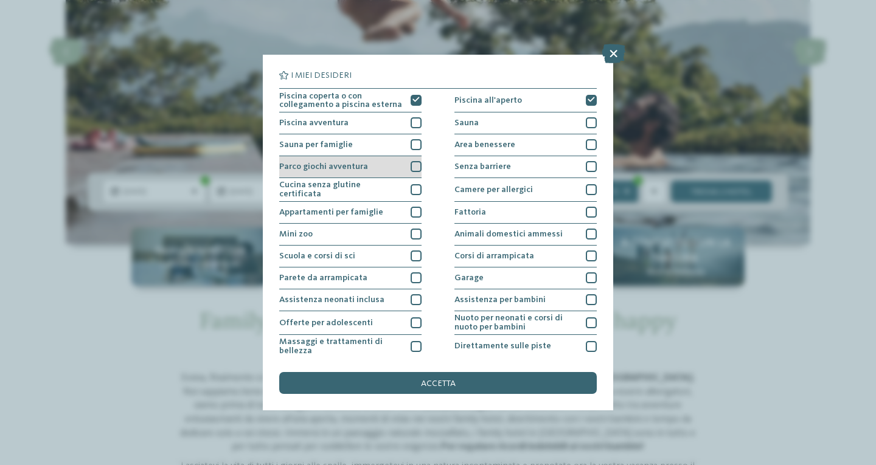
click at [411, 175] on div "Parco giochi avventura" at bounding box center [350, 167] width 142 height 22
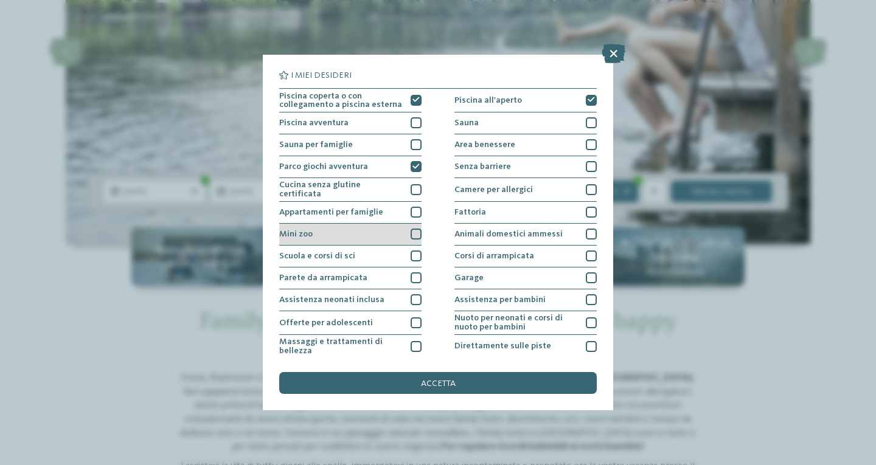
click at [411, 232] on div at bounding box center [416, 234] width 11 height 11
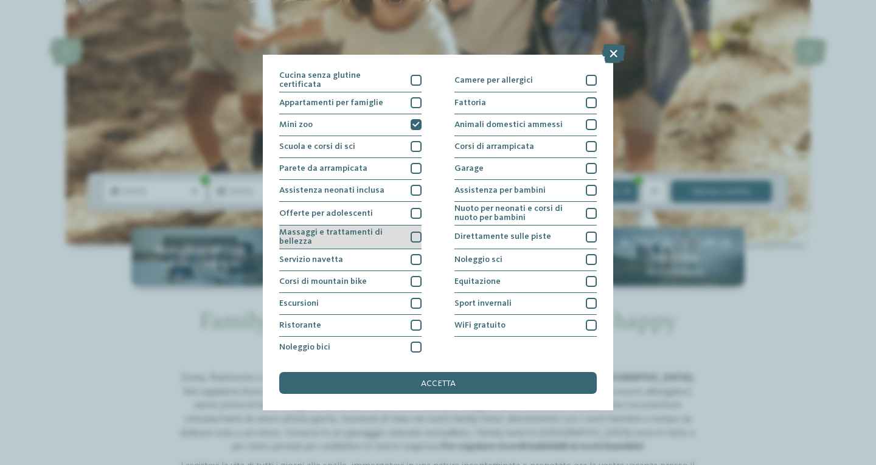
scroll to position [111, 0]
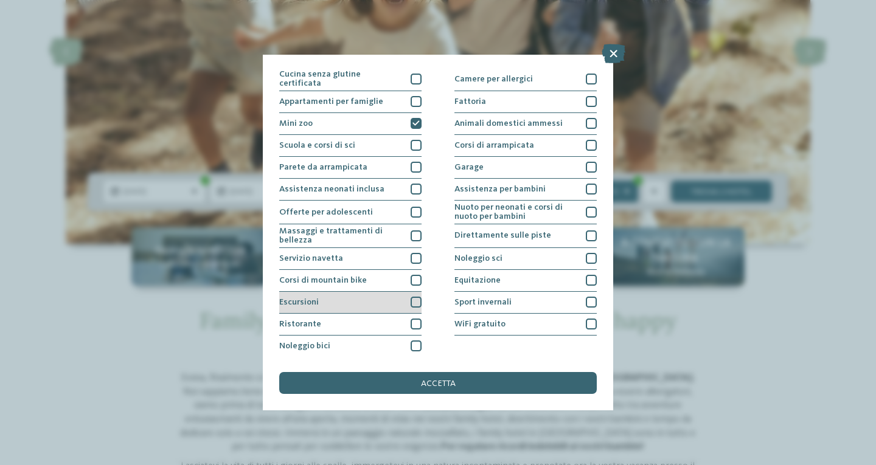
click at [414, 305] on div at bounding box center [416, 302] width 11 height 11
click at [414, 319] on div at bounding box center [416, 324] width 11 height 11
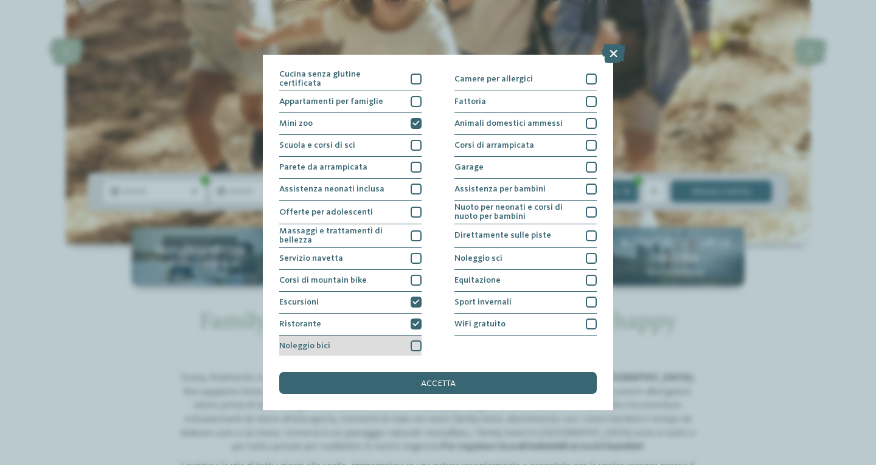
click at [416, 341] on div at bounding box center [416, 346] width 11 height 11
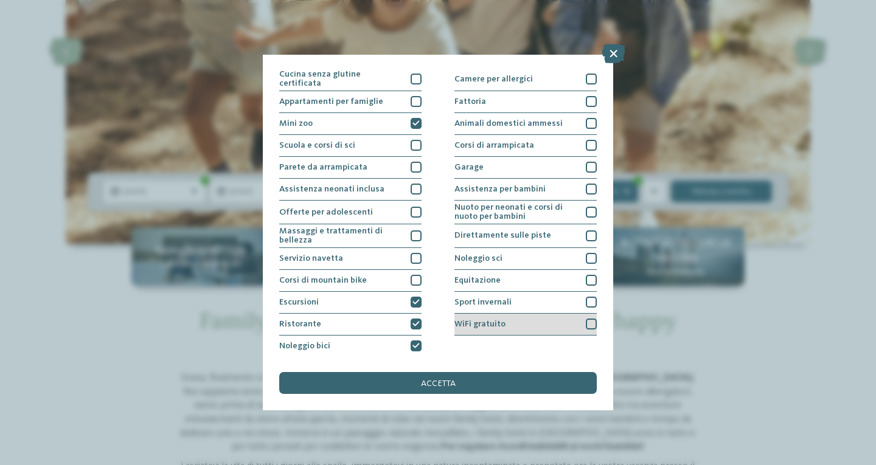
click at [506, 315] on div "WiFi gratuito" at bounding box center [526, 325] width 142 height 22
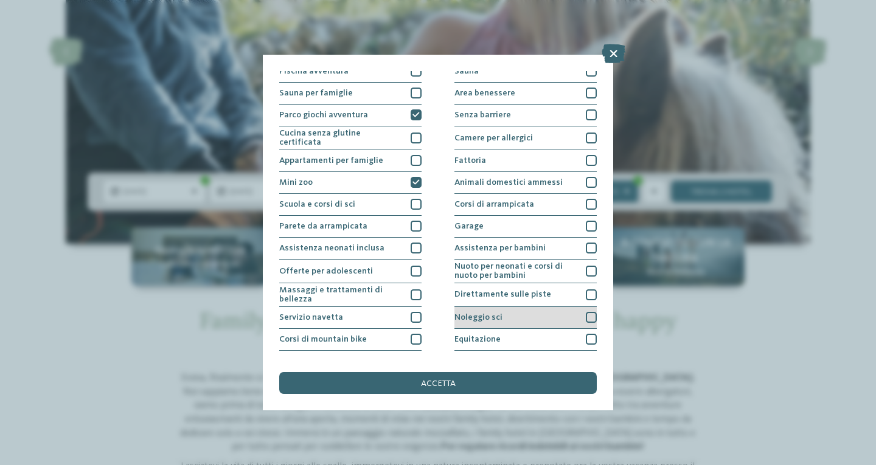
scroll to position [45, 0]
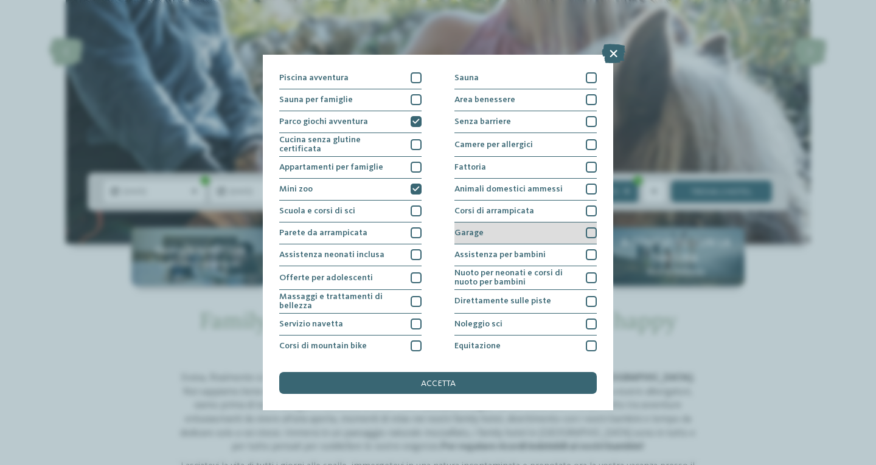
click at [520, 226] on div "Garage" at bounding box center [526, 234] width 142 height 22
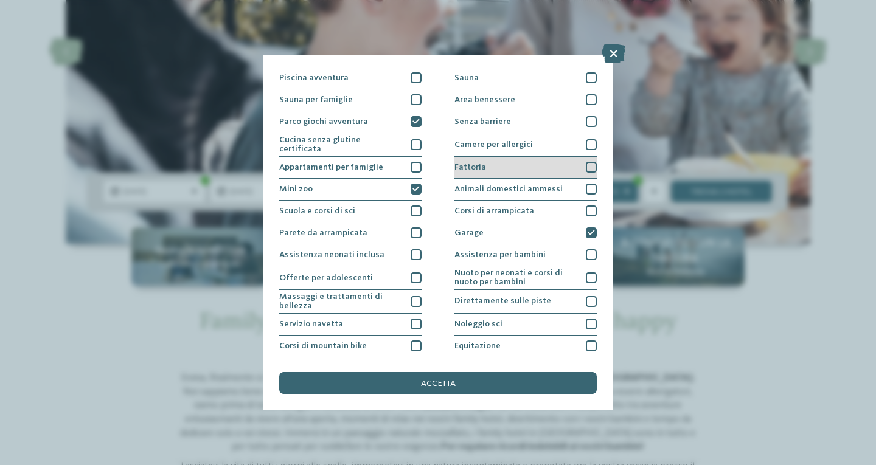
click at [526, 168] on div "Fattoria" at bounding box center [526, 168] width 142 height 22
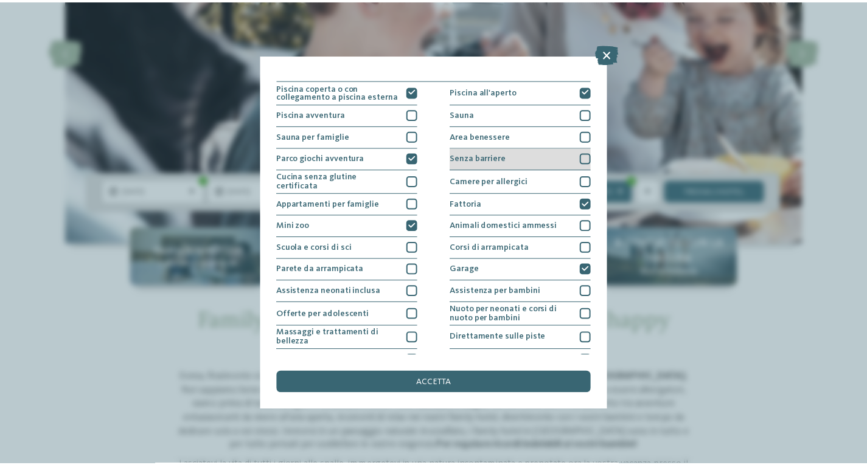
scroll to position [0, 0]
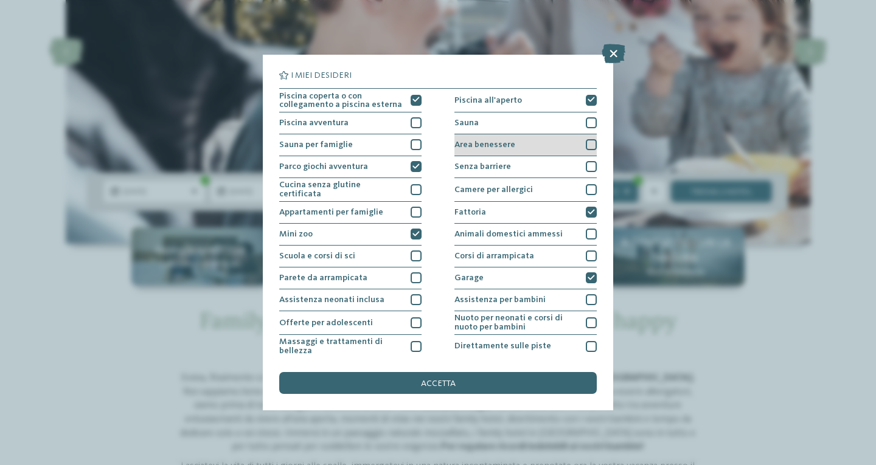
click at [543, 141] on div "Area benessere" at bounding box center [526, 145] width 142 height 22
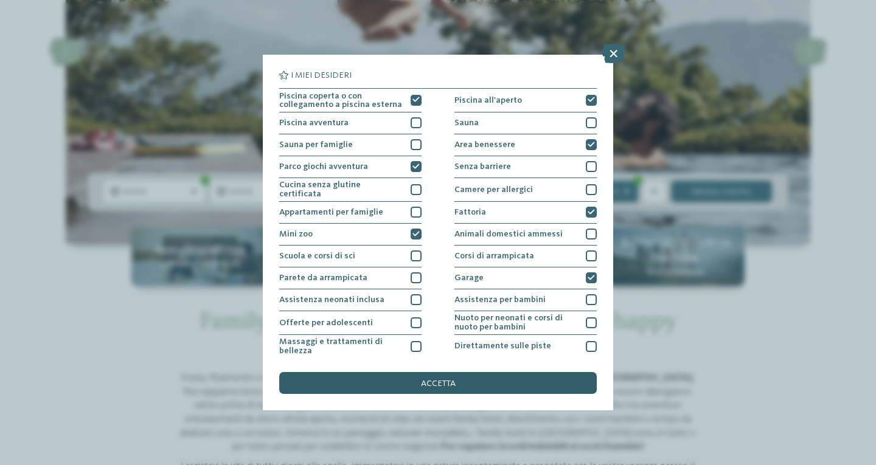
click at [474, 382] on div "accetta" at bounding box center [438, 383] width 318 height 22
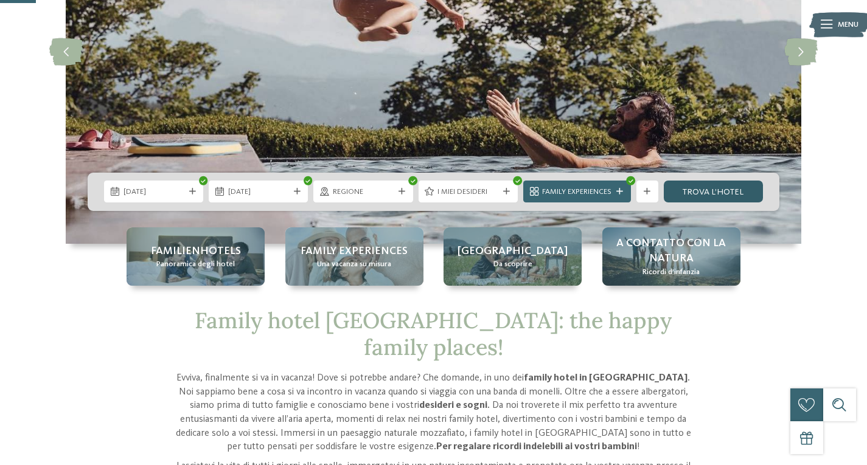
click at [704, 190] on link "trova l’hotel" at bounding box center [713, 192] width 99 height 22
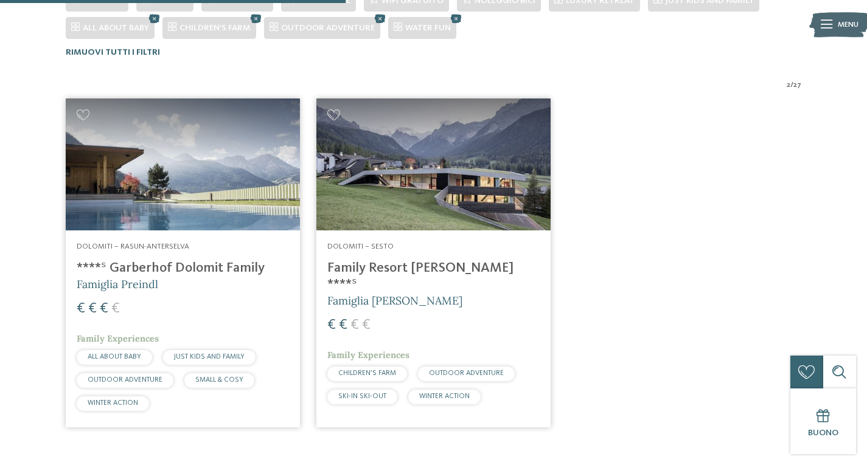
scroll to position [411, 0]
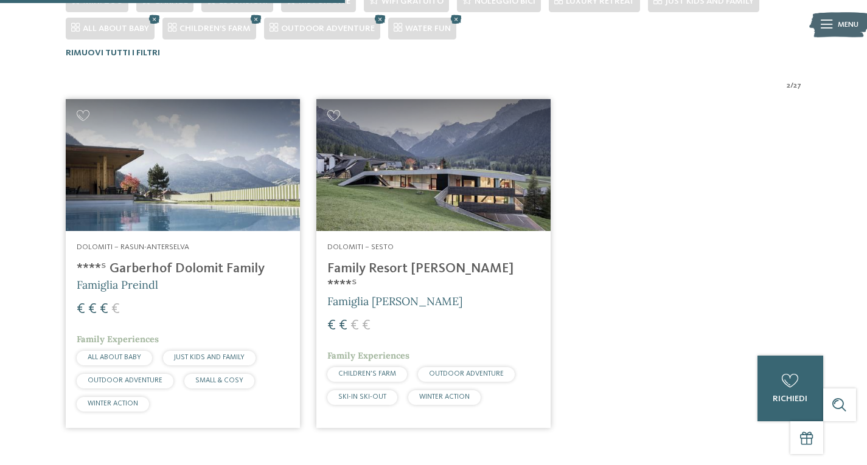
click at [179, 254] on div "Dolomiti – Rasun-Anterselva ****ˢ Garberhof Dolomit Family Famiglia Preindl € €…" at bounding box center [183, 329] width 234 height 197
click at [413, 294] on h5 "Famiglia [PERSON_NAME]" at bounding box center [433, 301] width 212 height 15
click at [120, 258] on div "Dolomiti – Rasun-Anterselva ****ˢ Garberhof Dolomit Family Famiglia Preindl € €…" at bounding box center [183, 329] width 234 height 197
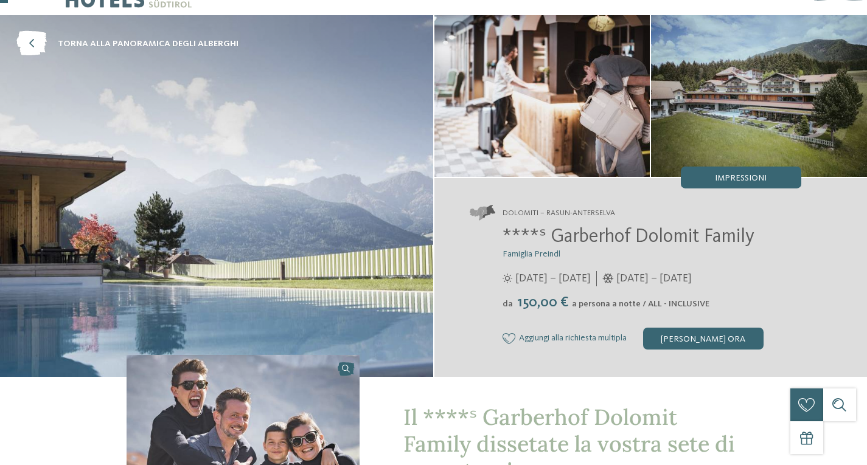
scroll to position [40, 0]
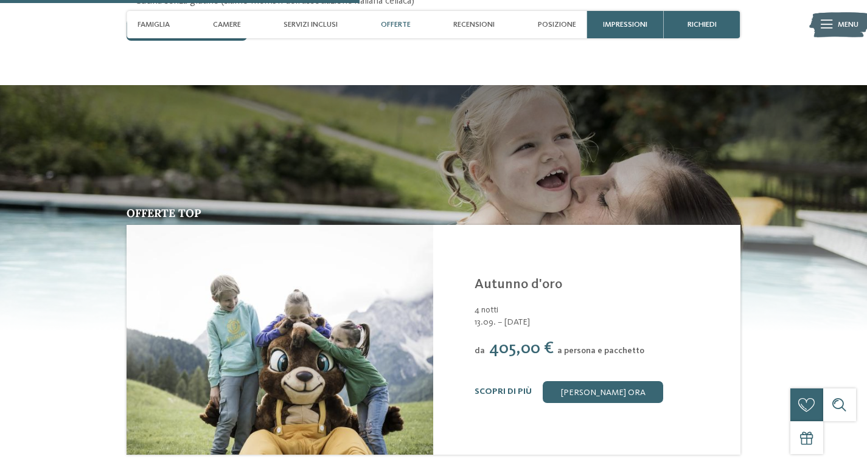
scroll to position [1415, 0]
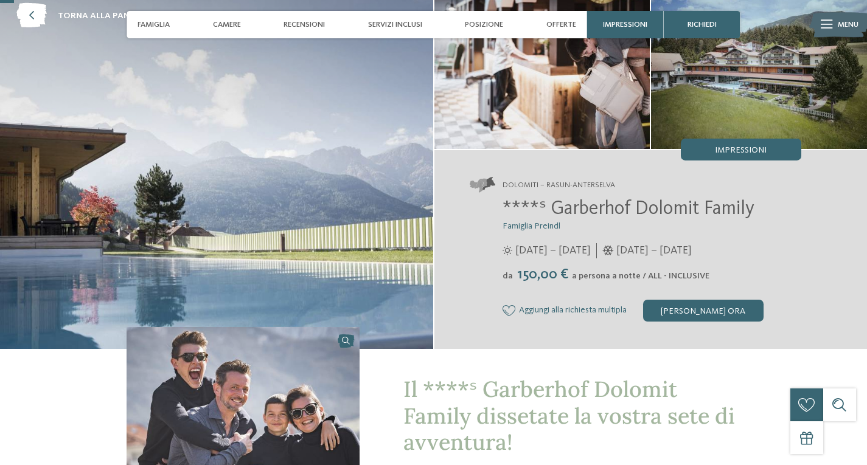
scroll to position [68, 0]
